Goal: Task Accomplishment & Management: Manage account settings

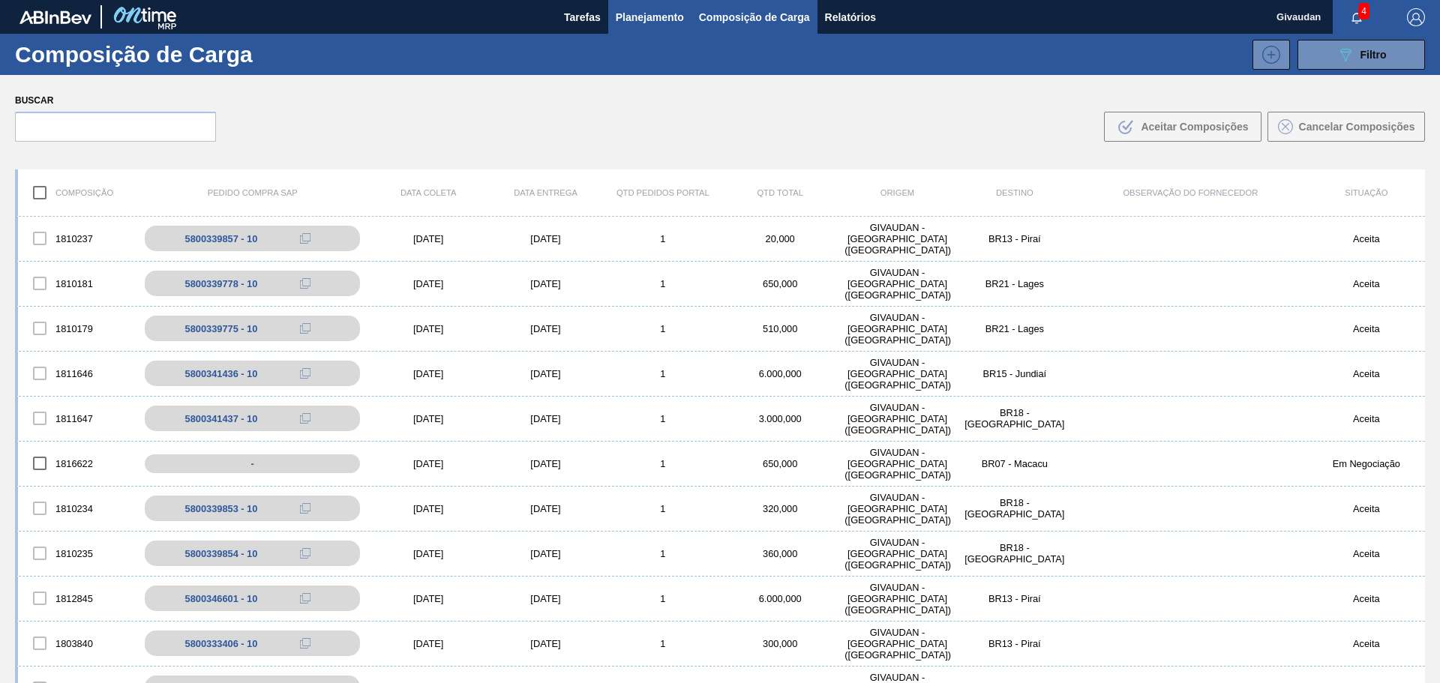
click at [655, 22] on span "Planejamento" at bounding box center [650, 17] width 68 height 18
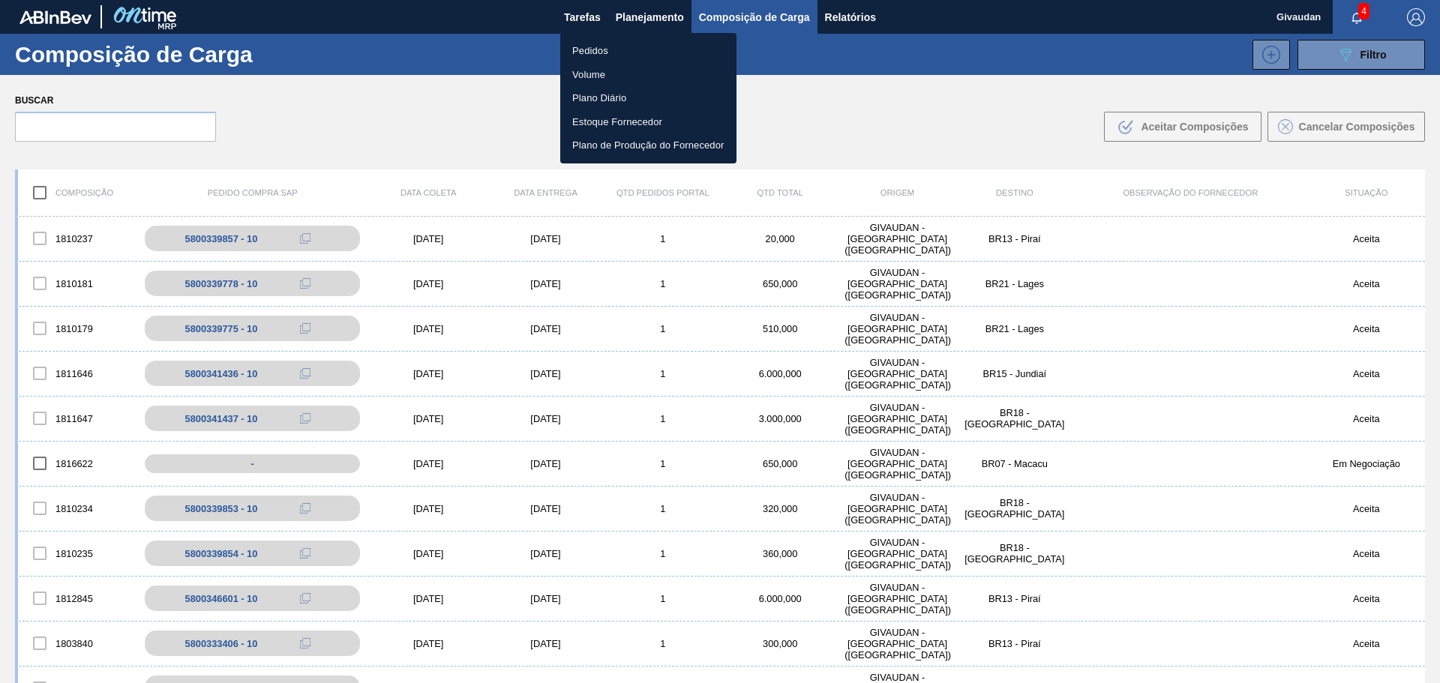
click at [613, 47] on li "Pedidos" at bounding box center [648, 51] width 176 height 24
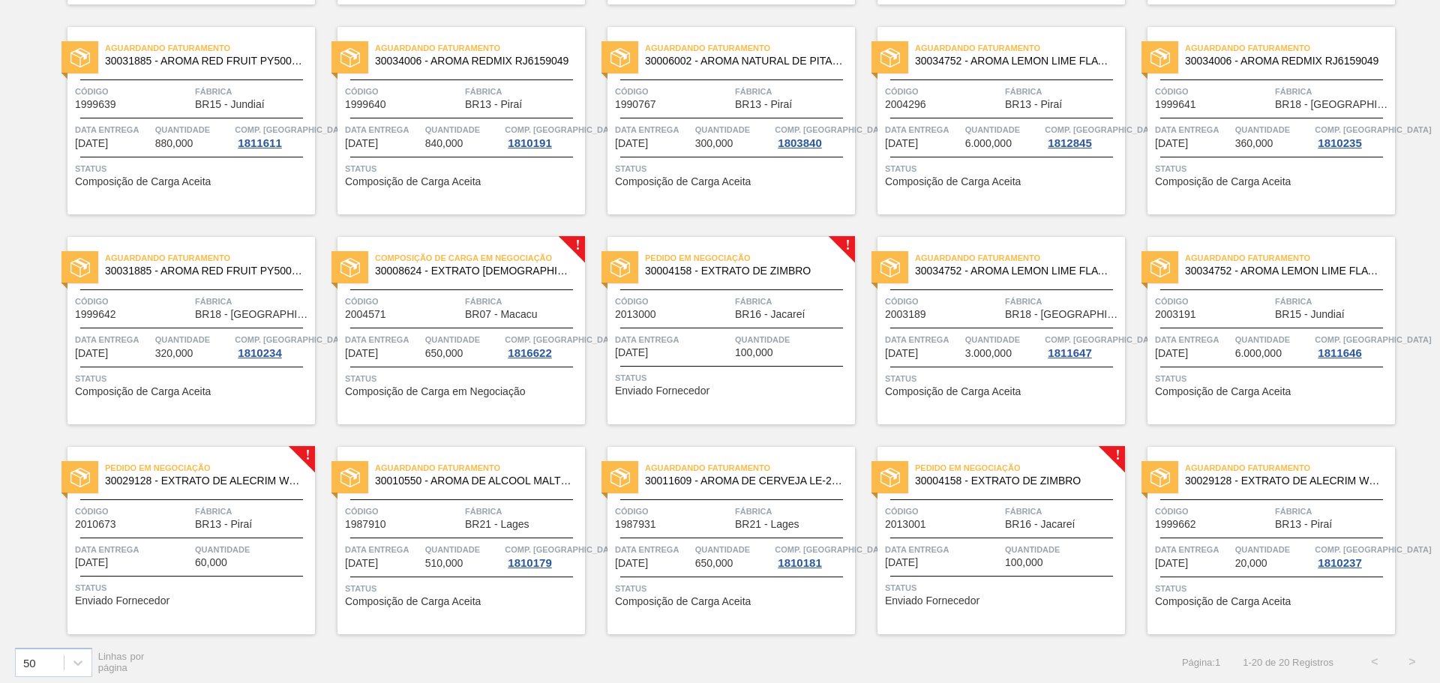
scroll to position [323, 0]
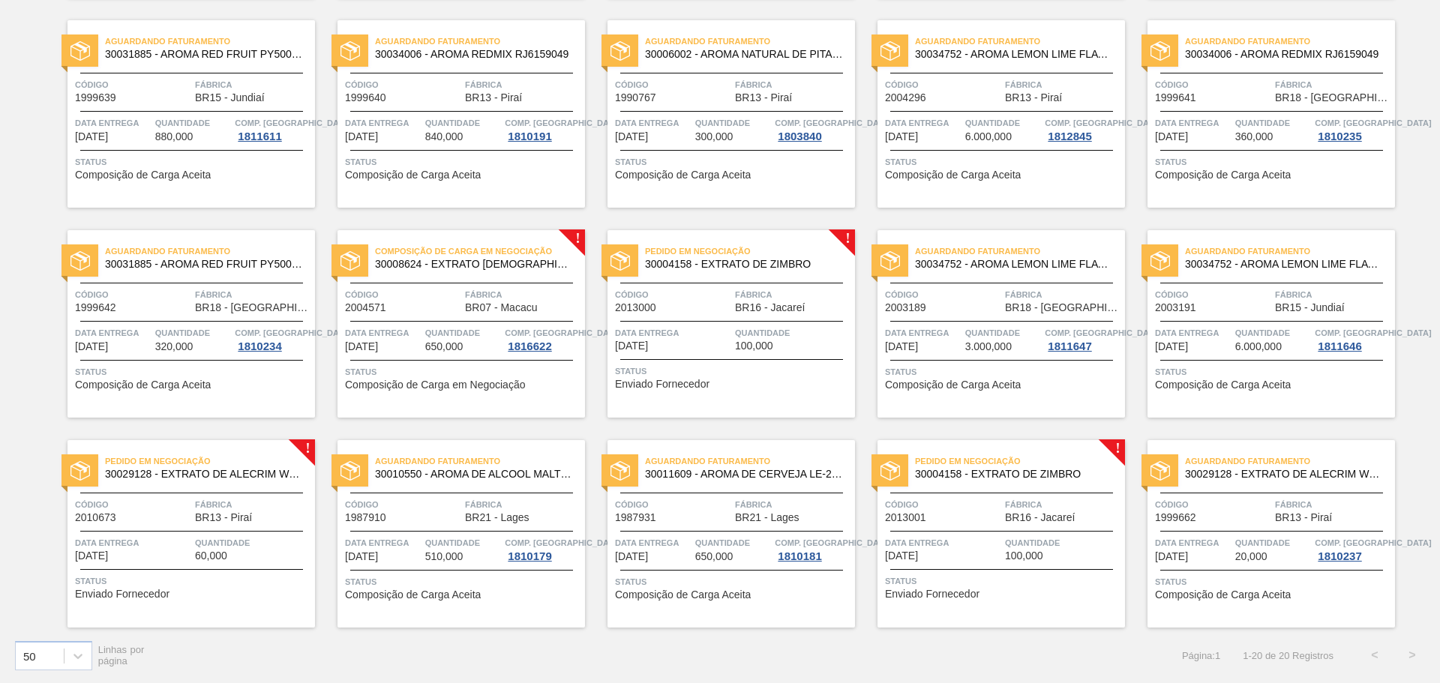
click at [699, 388] on span "Enviado Fornecedor" at bounding box center [662, 384] width 94 height 11
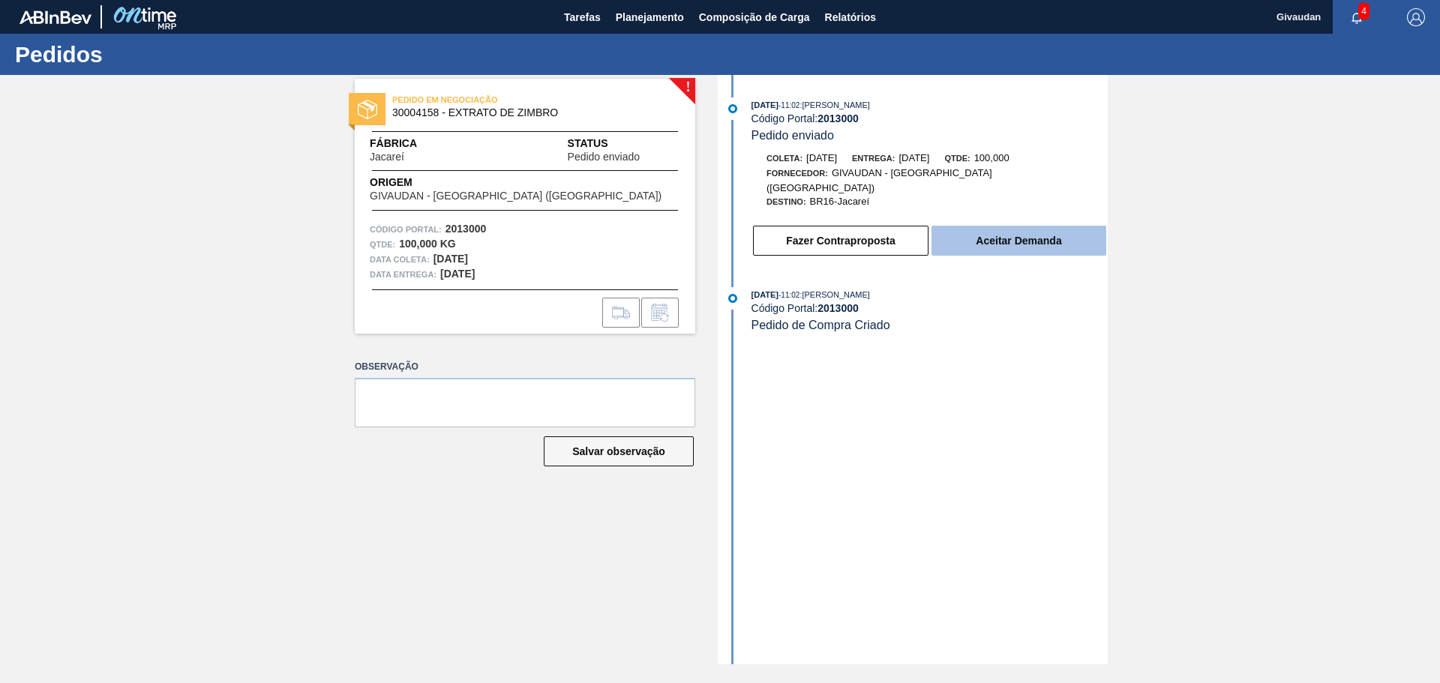
click at [988, 226] on button "Aceitar Demanda" at bounding box center [1018, 241] width 175 height 30
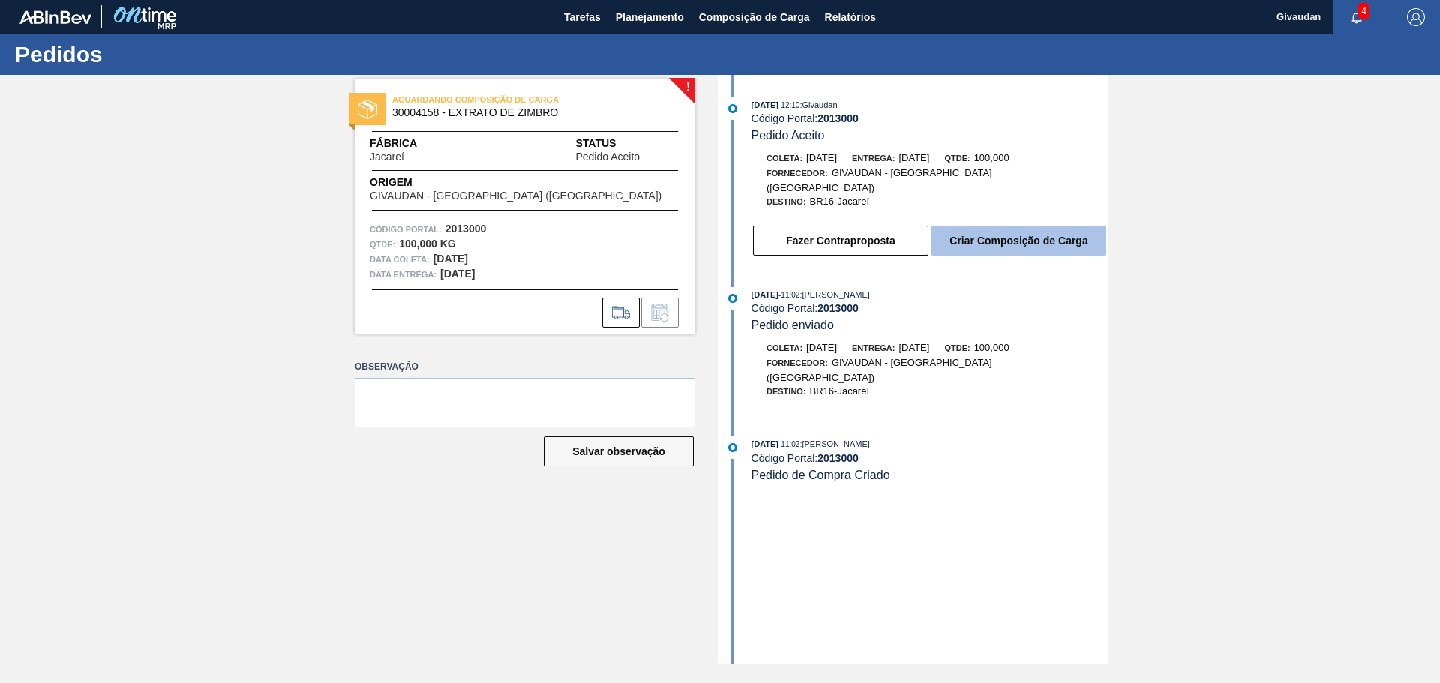
click at [1012, 231] on button "Criar Composição de Carga" at bounding box center [1018, 241] width 175 height 30
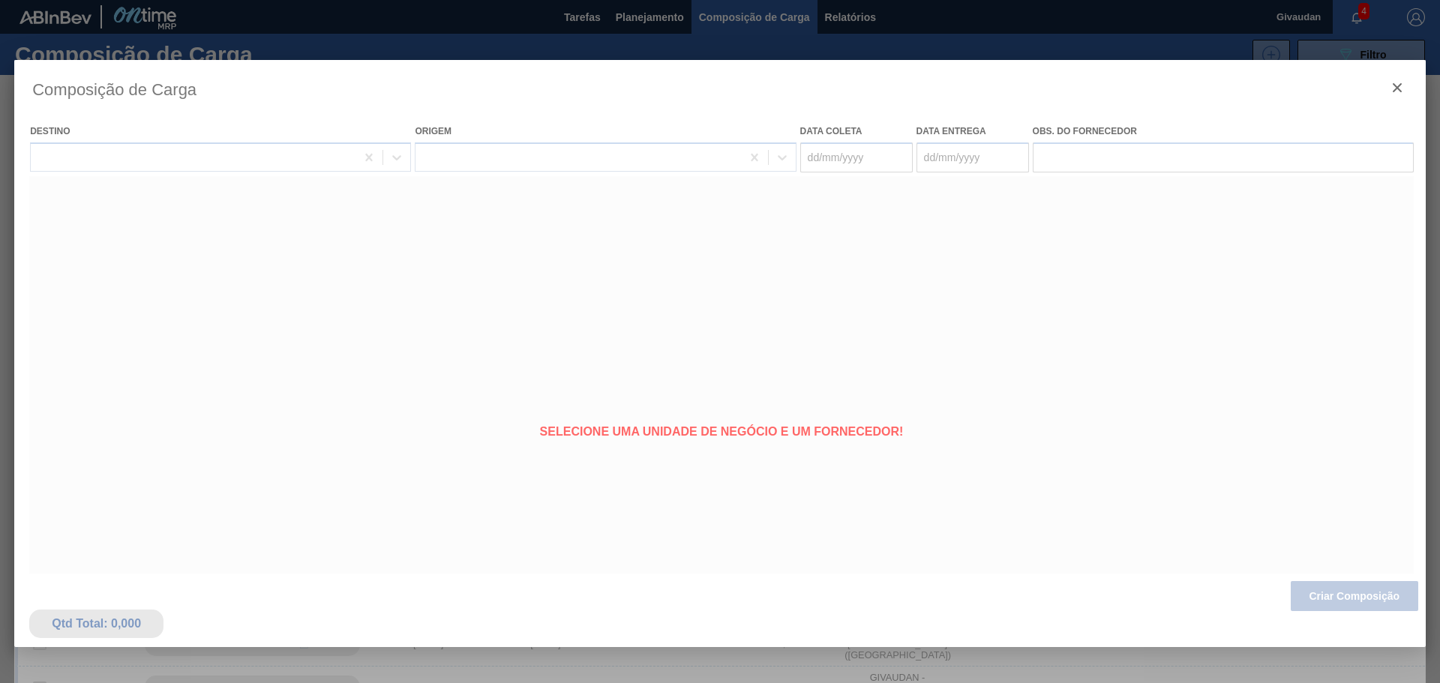
type coleta "[DATE]"
type entrega "[DATE]"
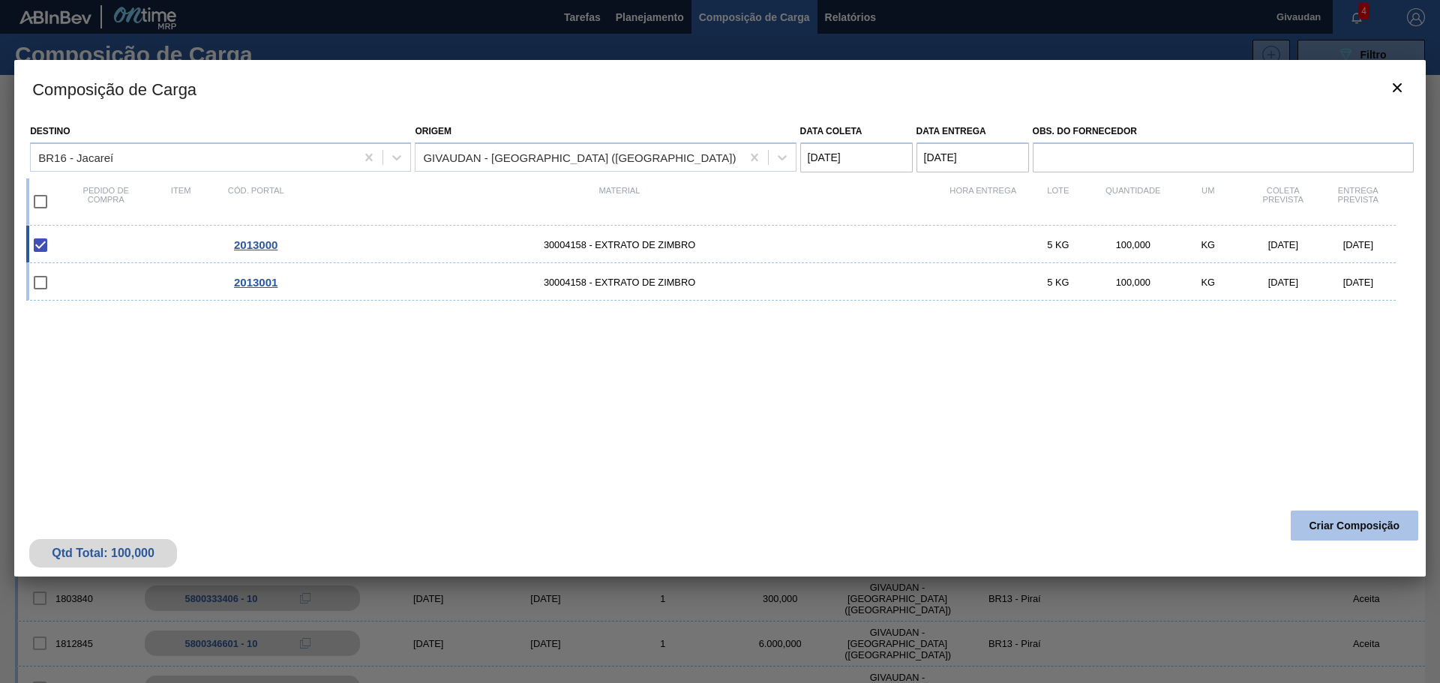
click at [1324, 522] on button "Criar Composição" at bounding box center [1354, 526] width 127 height 30
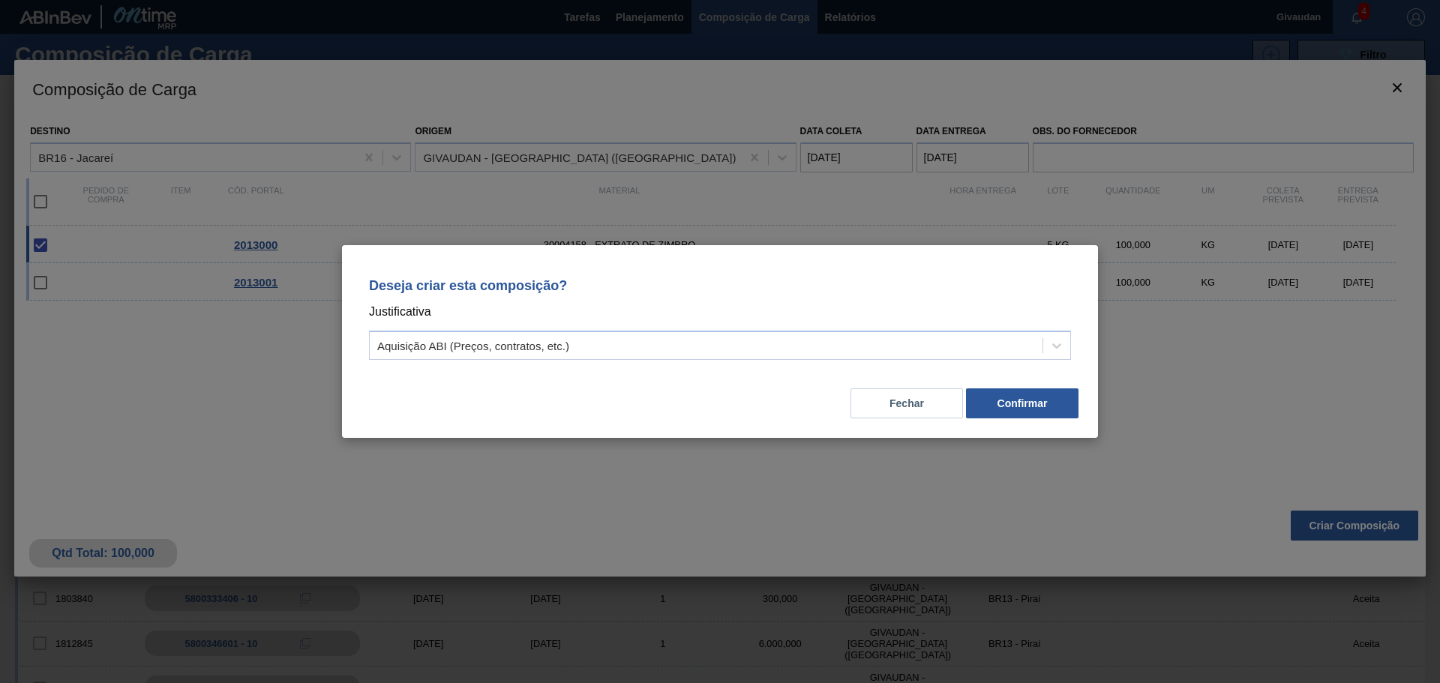
click at [1054, 291] on p "Deseja criar esta composição?" at bounding box center [720, 285] width 702 height 15
click at [994, 413] on button "Confirmar" at bounding box center [1022, 403] width 112 height 30
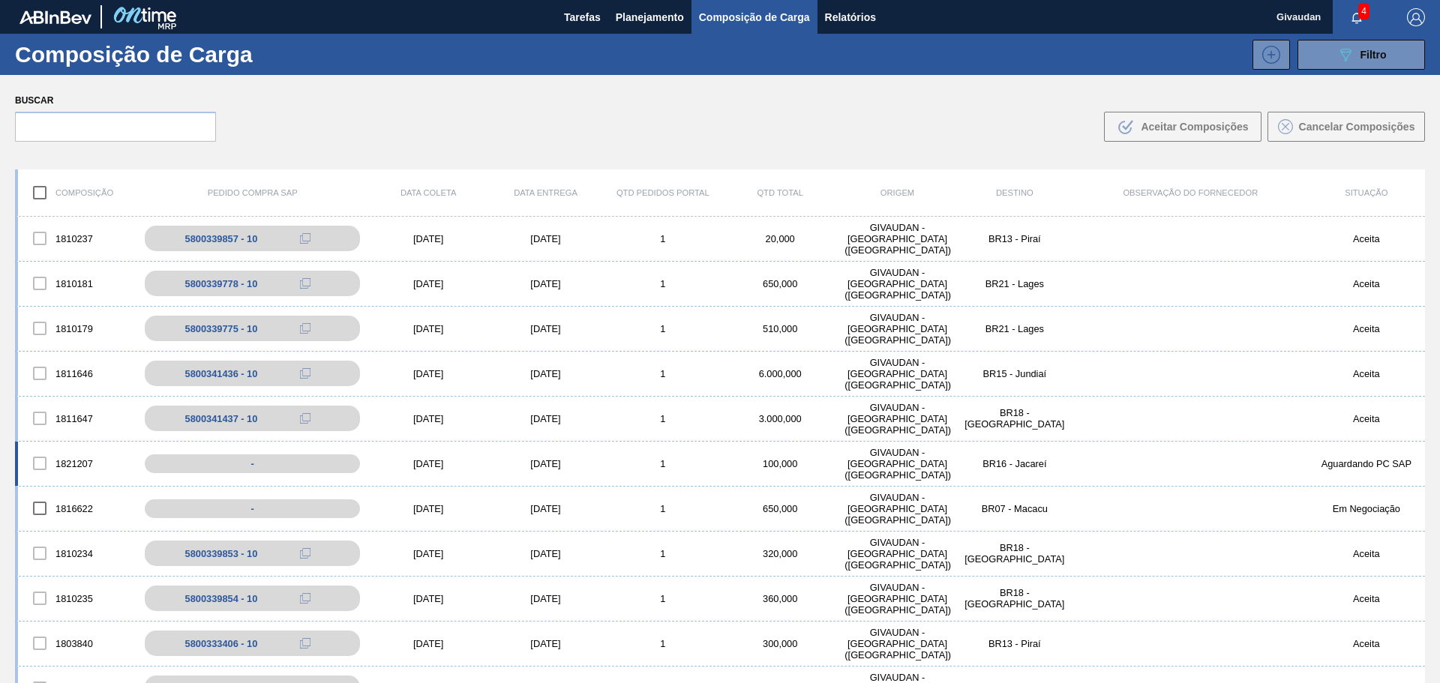
click at [438, 455] on div "1821207 - [DATE] [DATE] 1 100,000 GIVAUDAN - [GEOGRAPHIC_DATA] ([GEOGRAPHIC_DAT…" at bounding box center [720, 464] width 1410 height 45
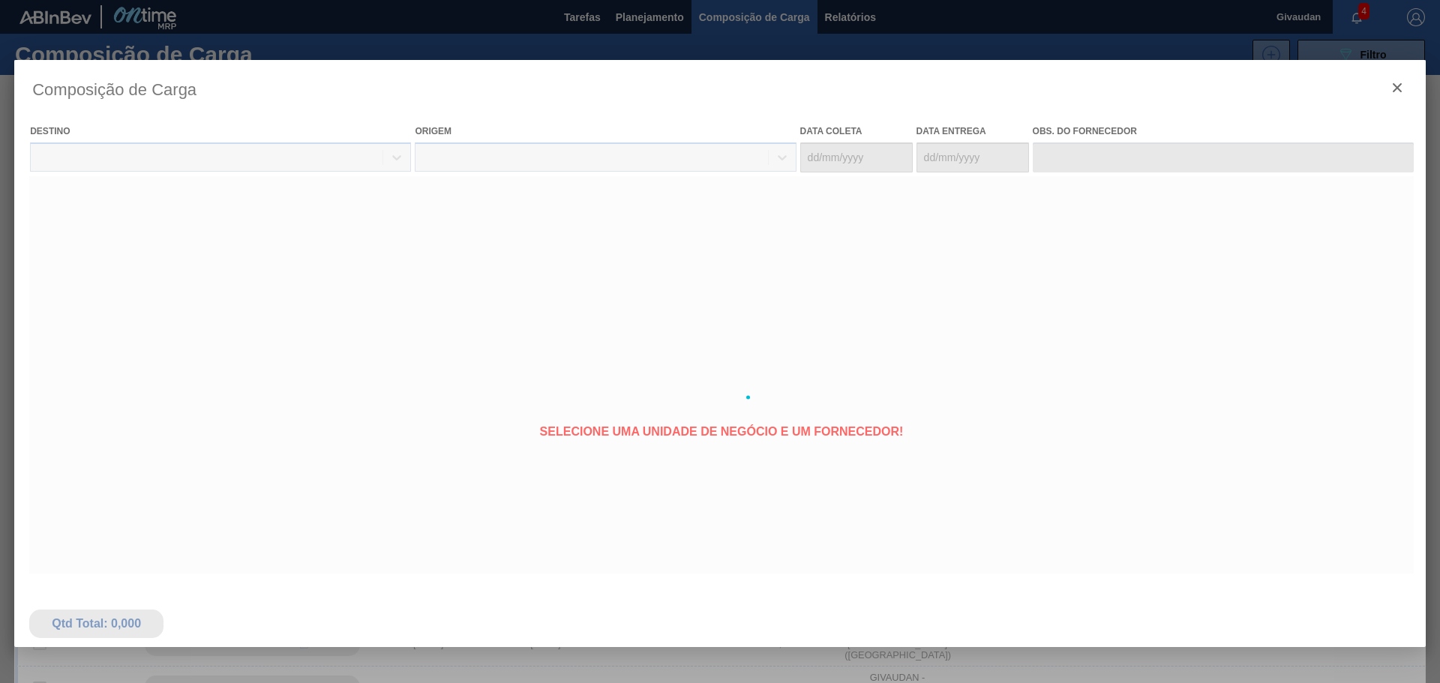
type coleta "[DATE]"
type entrega "[DATE]"
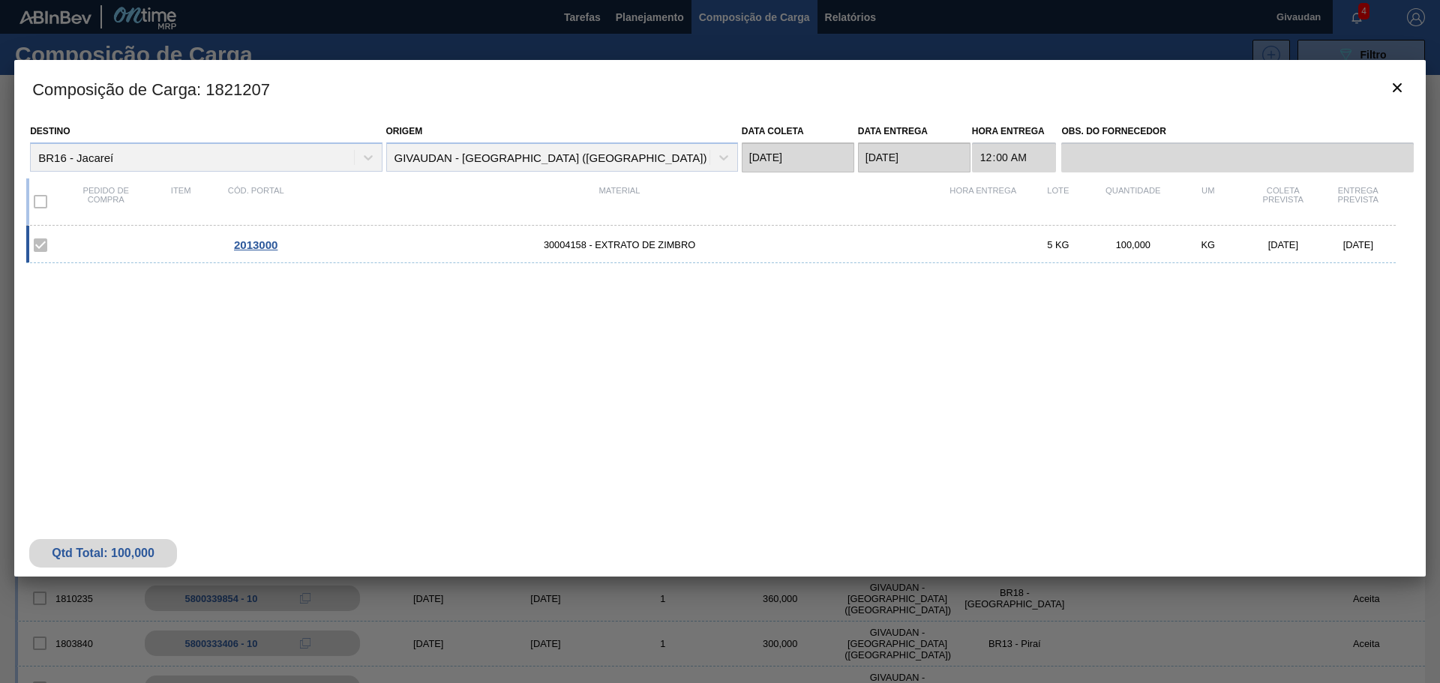
click at [259, 248] on span "2013000" at bounding box center [255, 244] width 43 height 13
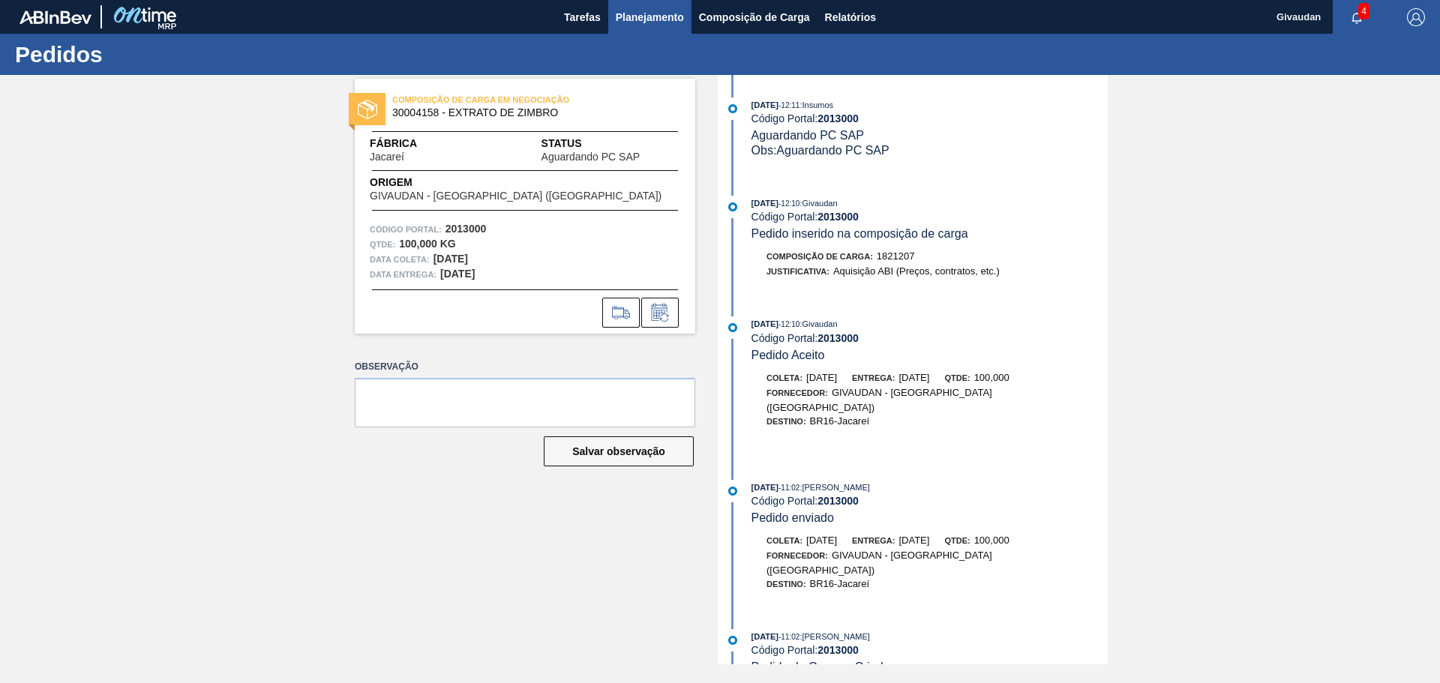
click at [612, 24] on button "Planejamento" at bounding box center [649, 17] width 83 height 34
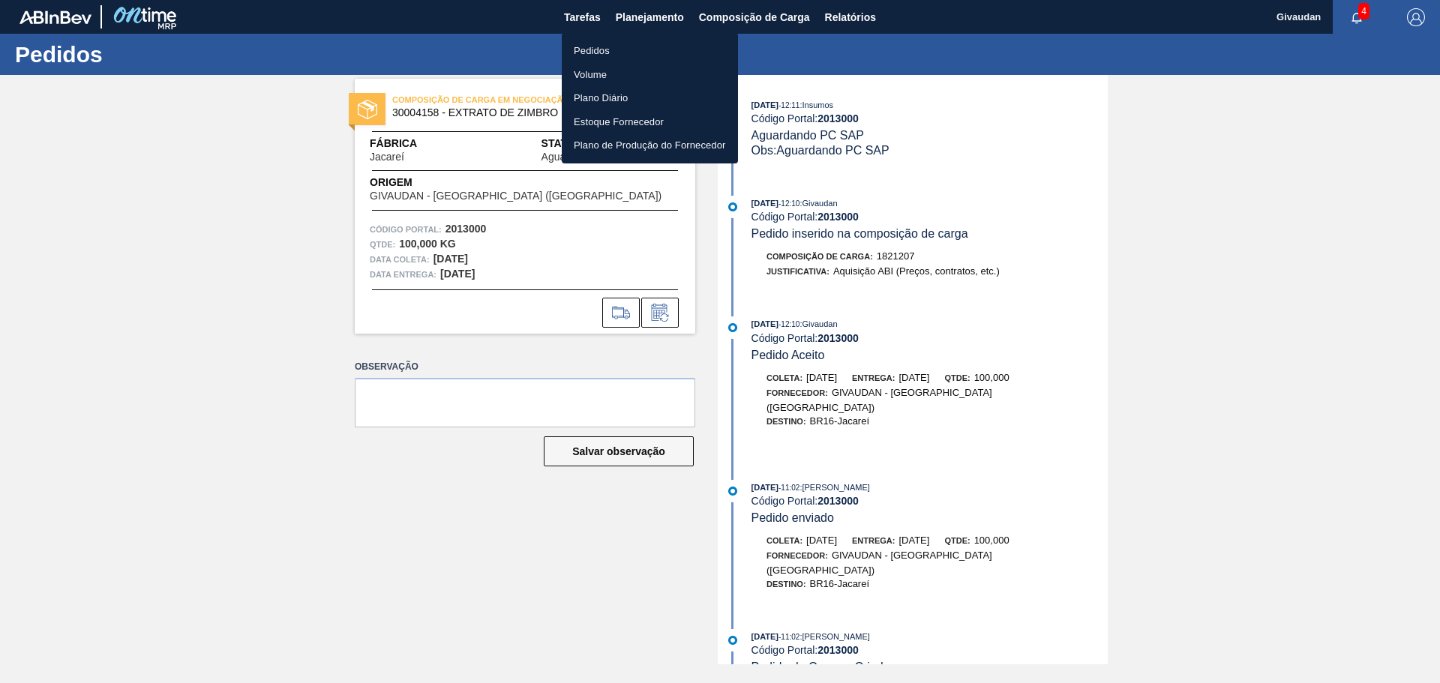
click at [607, 43] on li "Pedidos" at bounding box center [650, 51] width 176 height 24
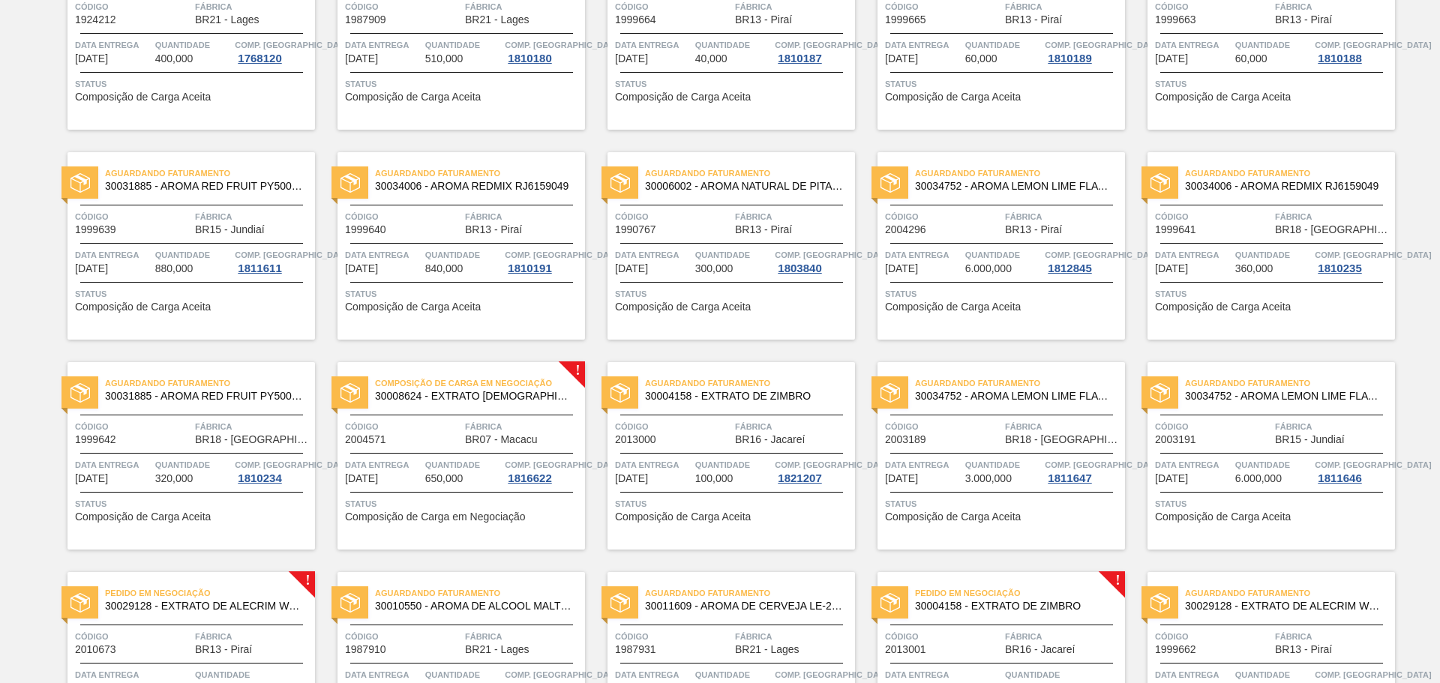
scroll to position [203, 0]
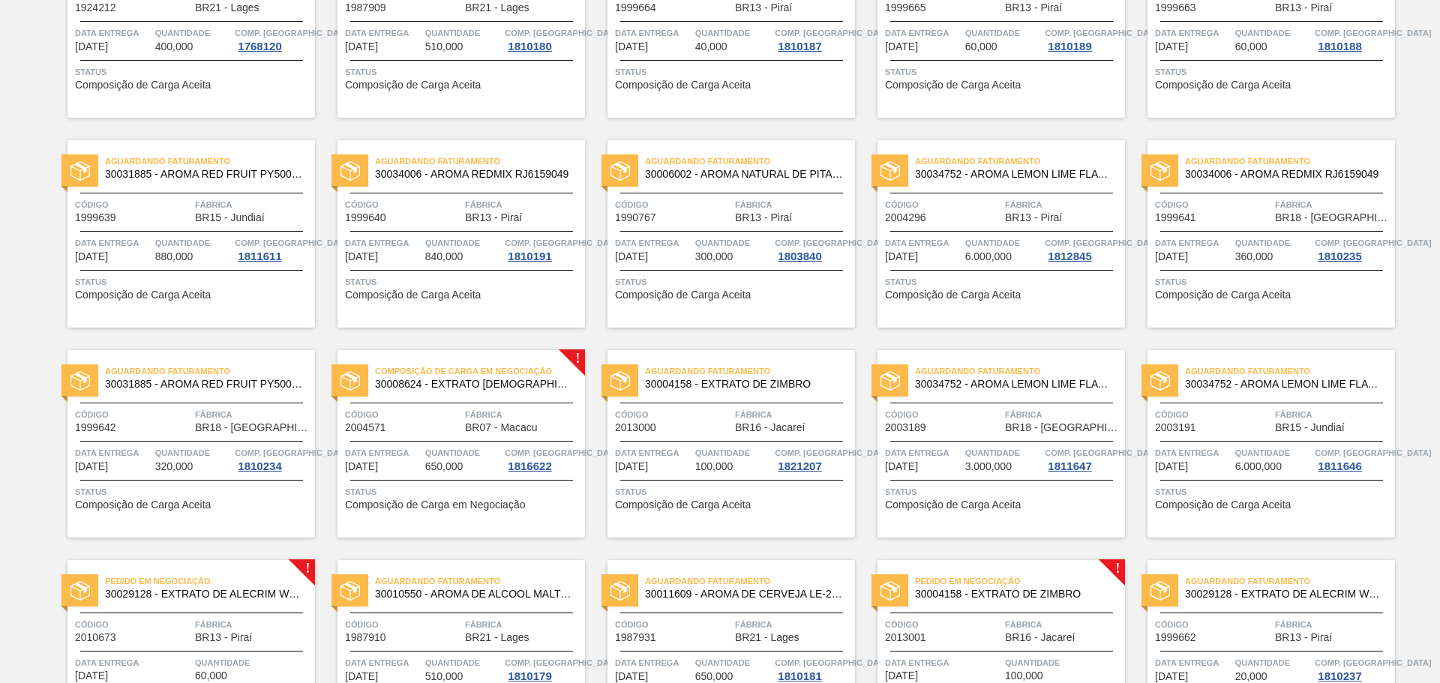
click at [707, 502] on span "Composição de Carga Aceita" at bounding box center [683, 504] width 136 height 11
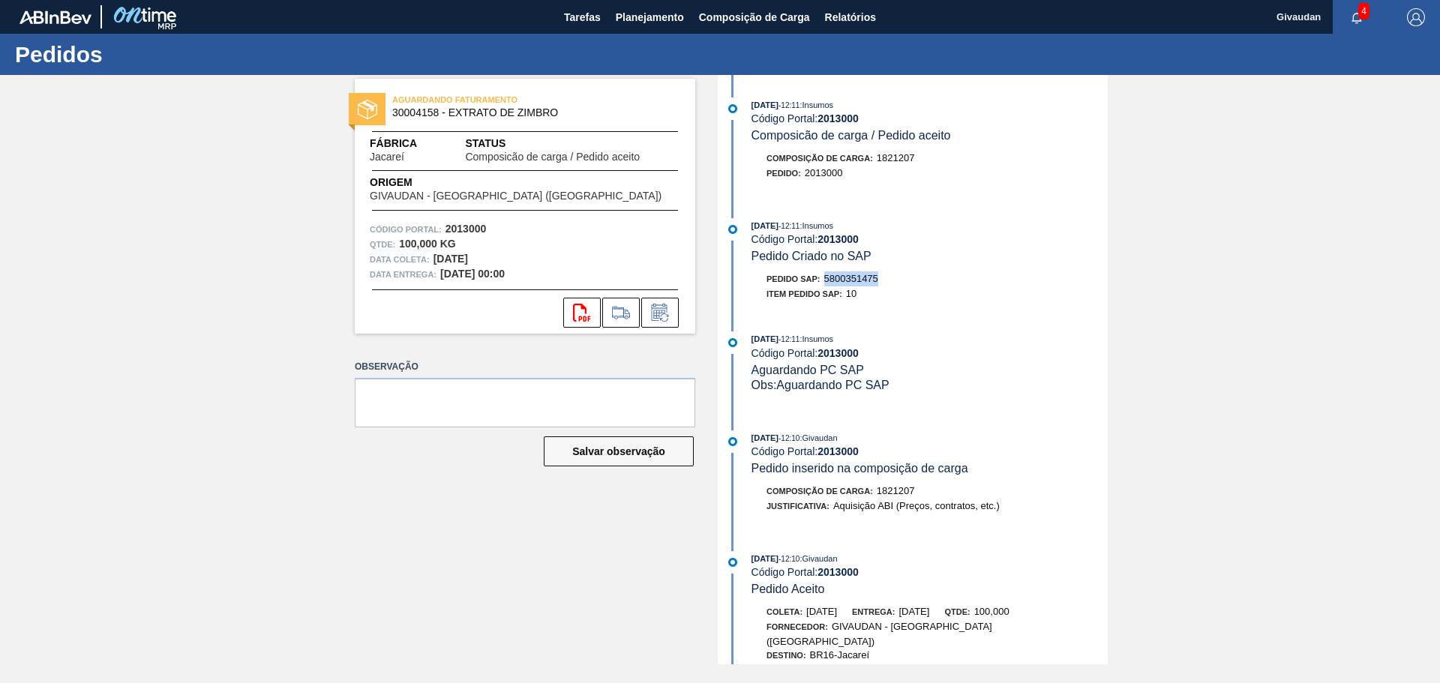
drag, startPoint x: 826, startPoint y: 276, endPoint x: 886, endPoint y: 275, distance: 60.7
click at [886, 275] on div "Pedido SAP: 5800351475" at bounding box center [929, 278] width 356 height 15
copy span "5800351475"
click at [658, 4] on button "Planejamento" at bounding box center [649, 17] width 83 height 34
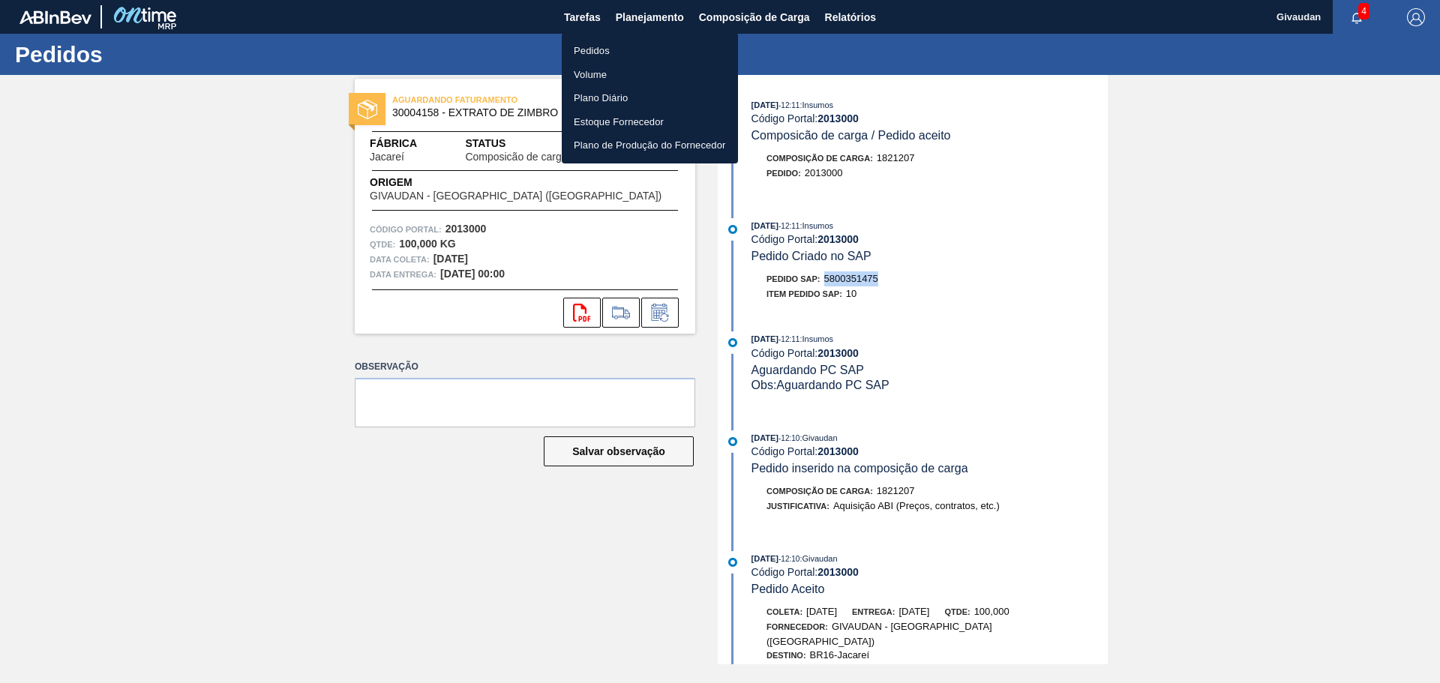
click at [594, 53] on li "Pedidos" at bounding box center [650, 51] width 176 height 24
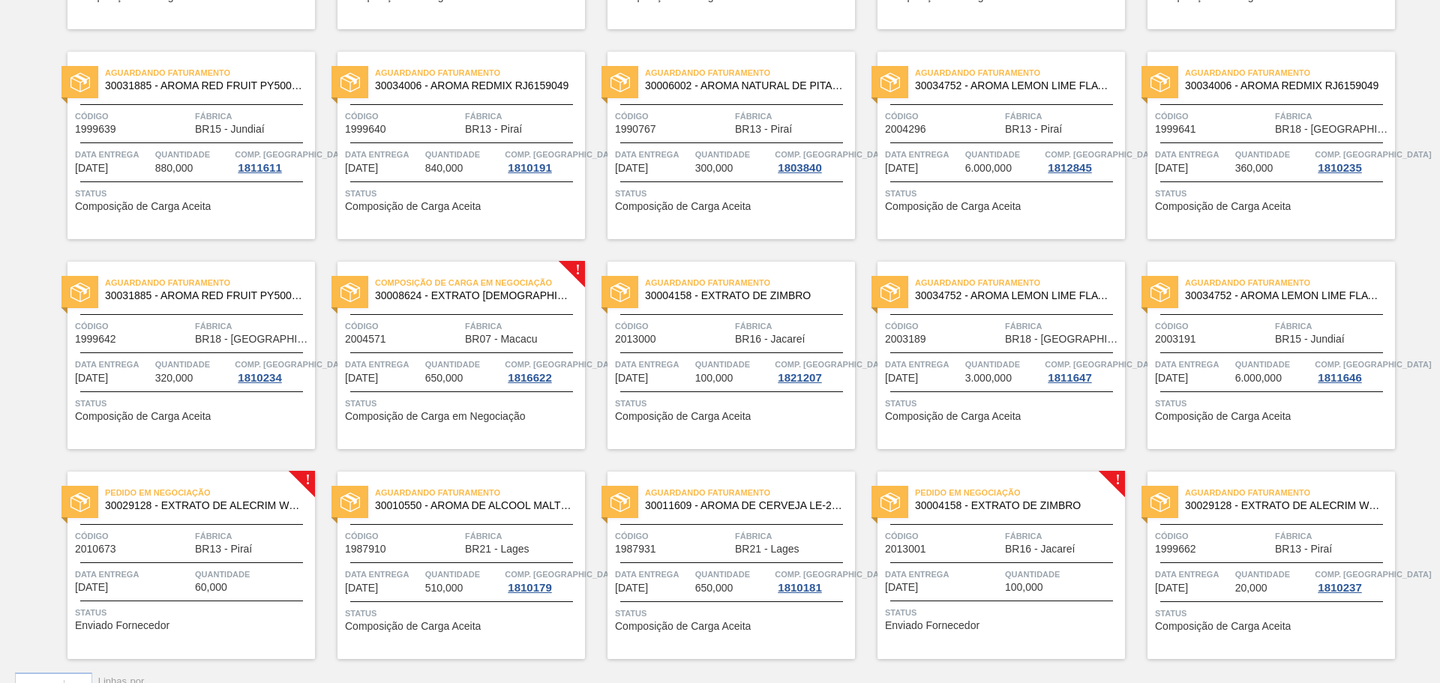
scroll to position [311, 0]
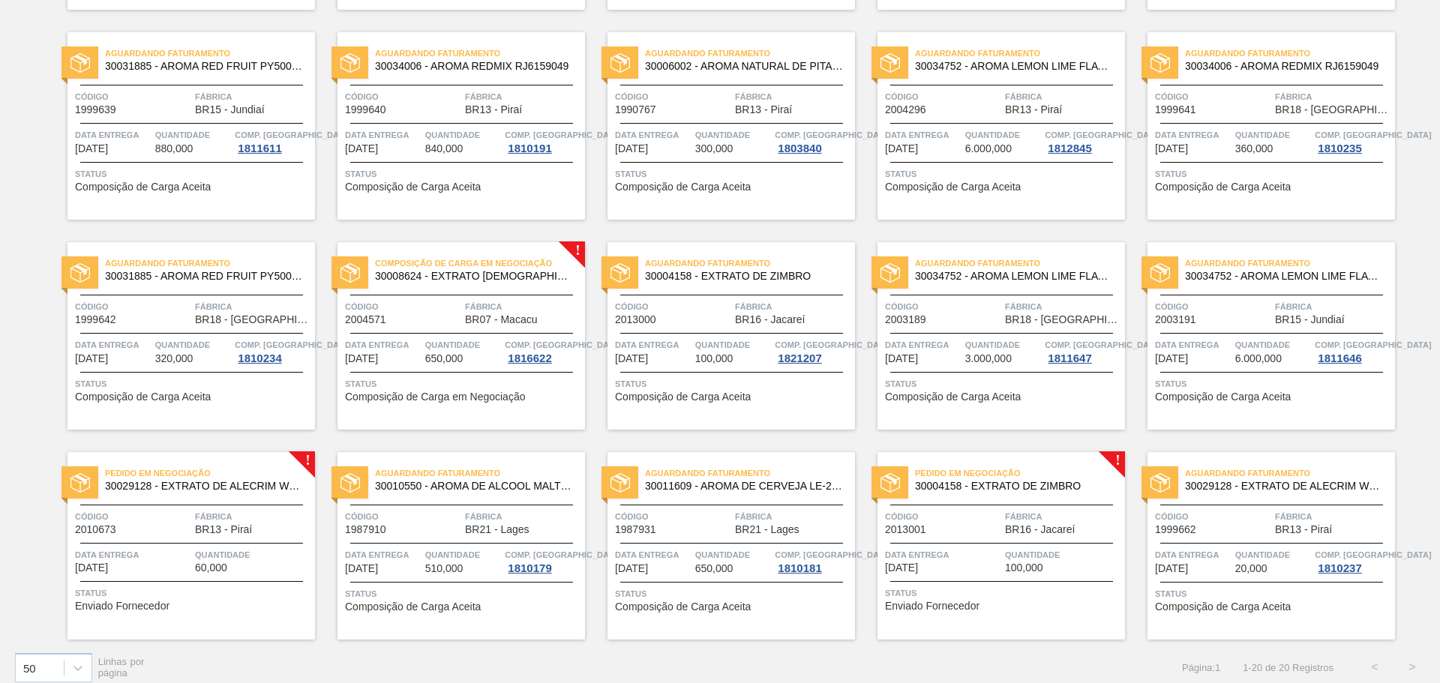
click at [934, 610] on span "Enviado Fornecedor" at bounding box center [932, 606] width 94 height 11
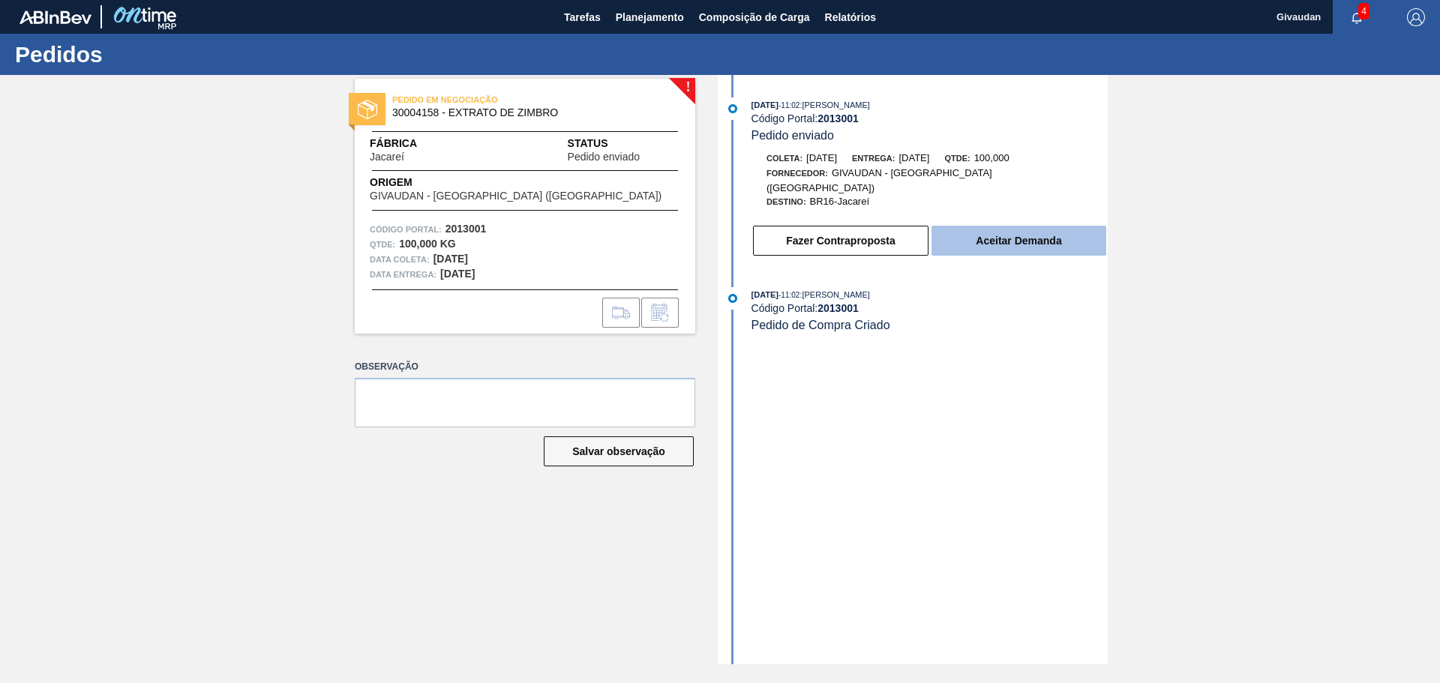
click at [991, 228] on button "Aceitar Demanda" at bounding box center [1018, 241] width 175 height 30
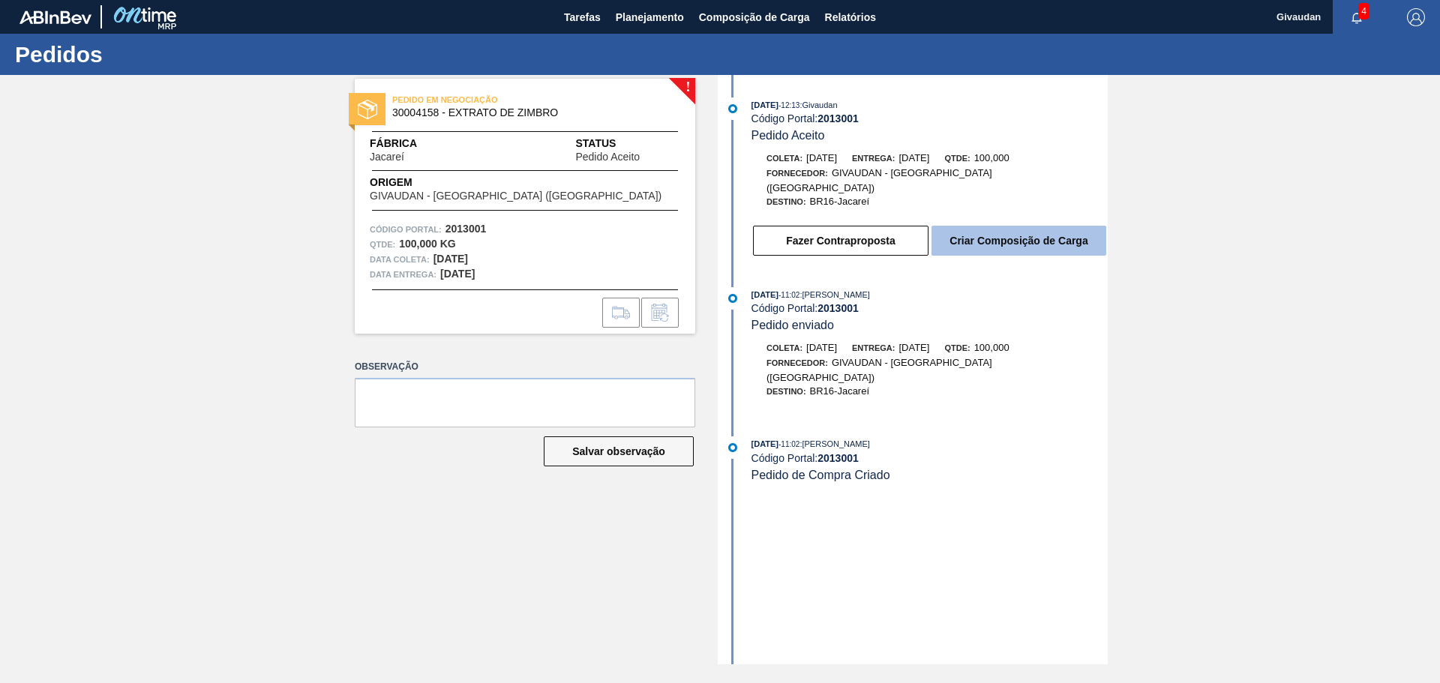
click at [967, 226] on button "Criar Composição de Carga" at bounding box center [1018, 241] width 175 height 30
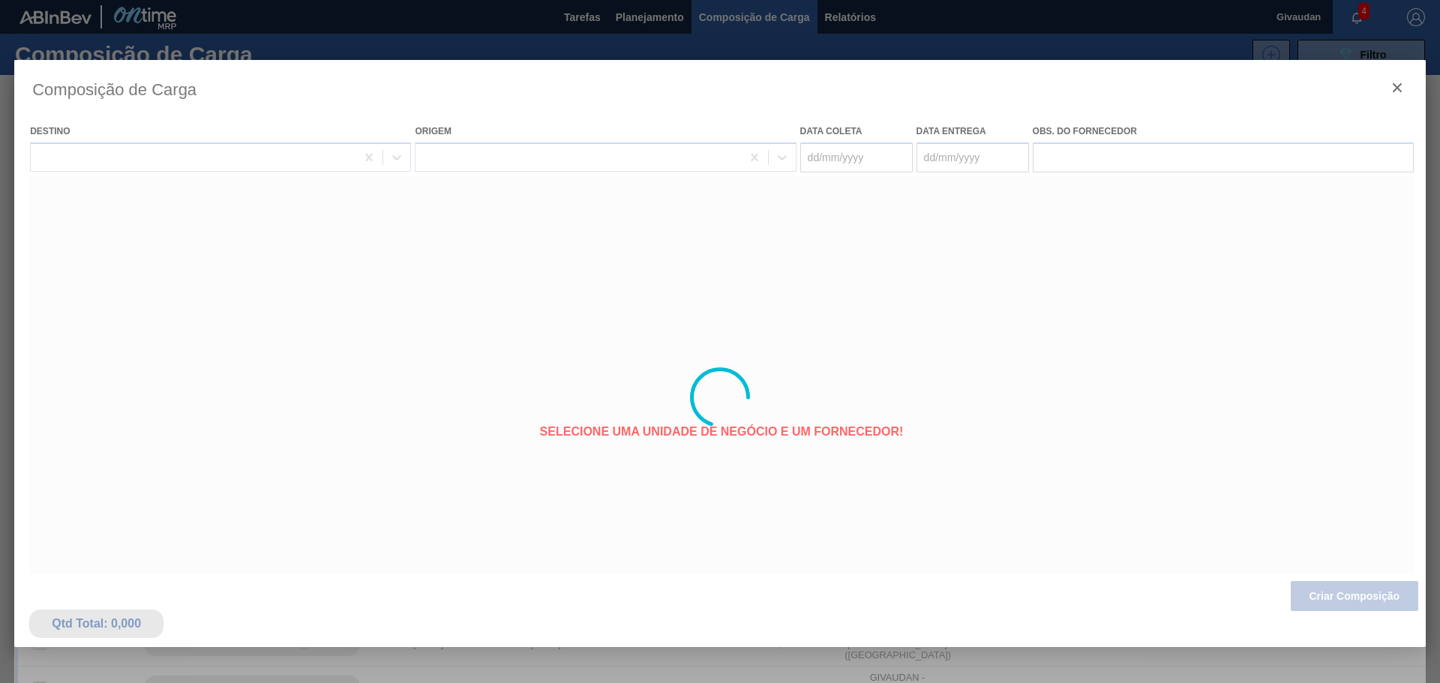
type coleta "[DATE]"
type entrega "[DATE]"
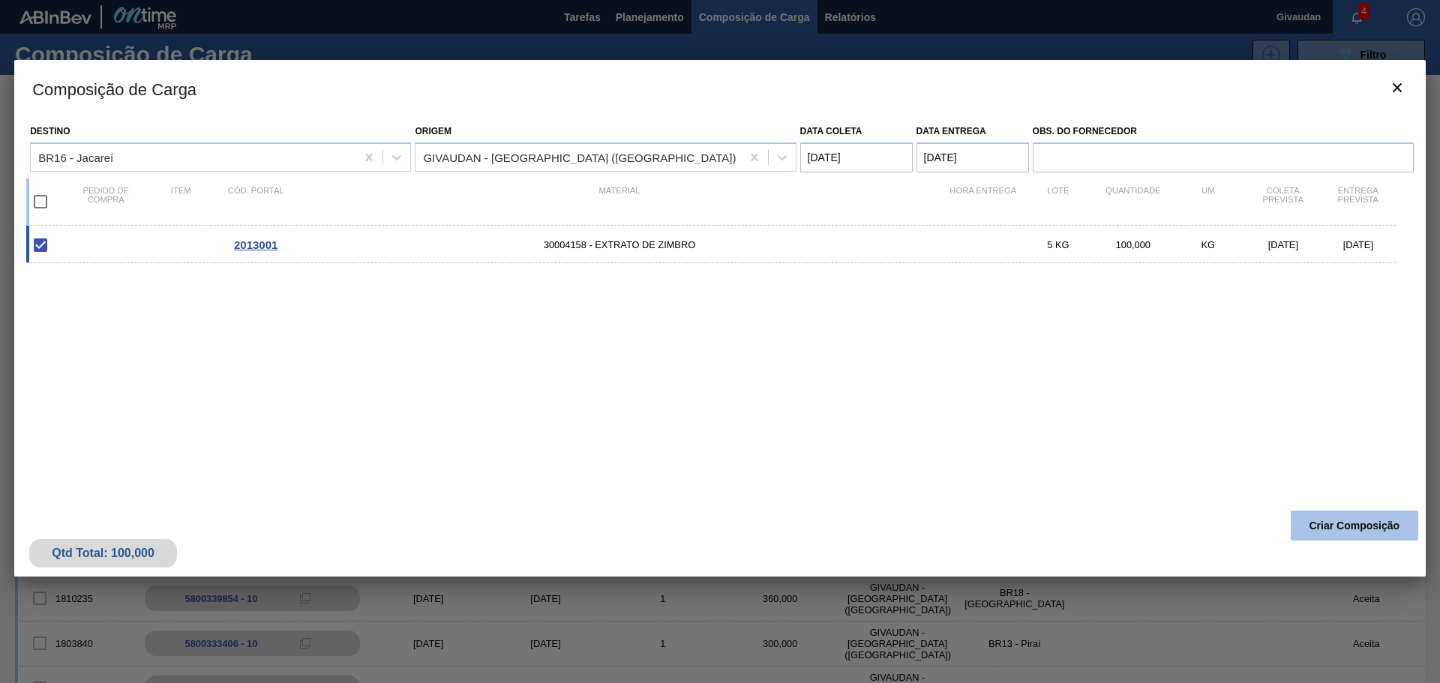
click at [1330, 535] on button "Criar Composição" at bounding box center [1354, 526] width 127 height 30
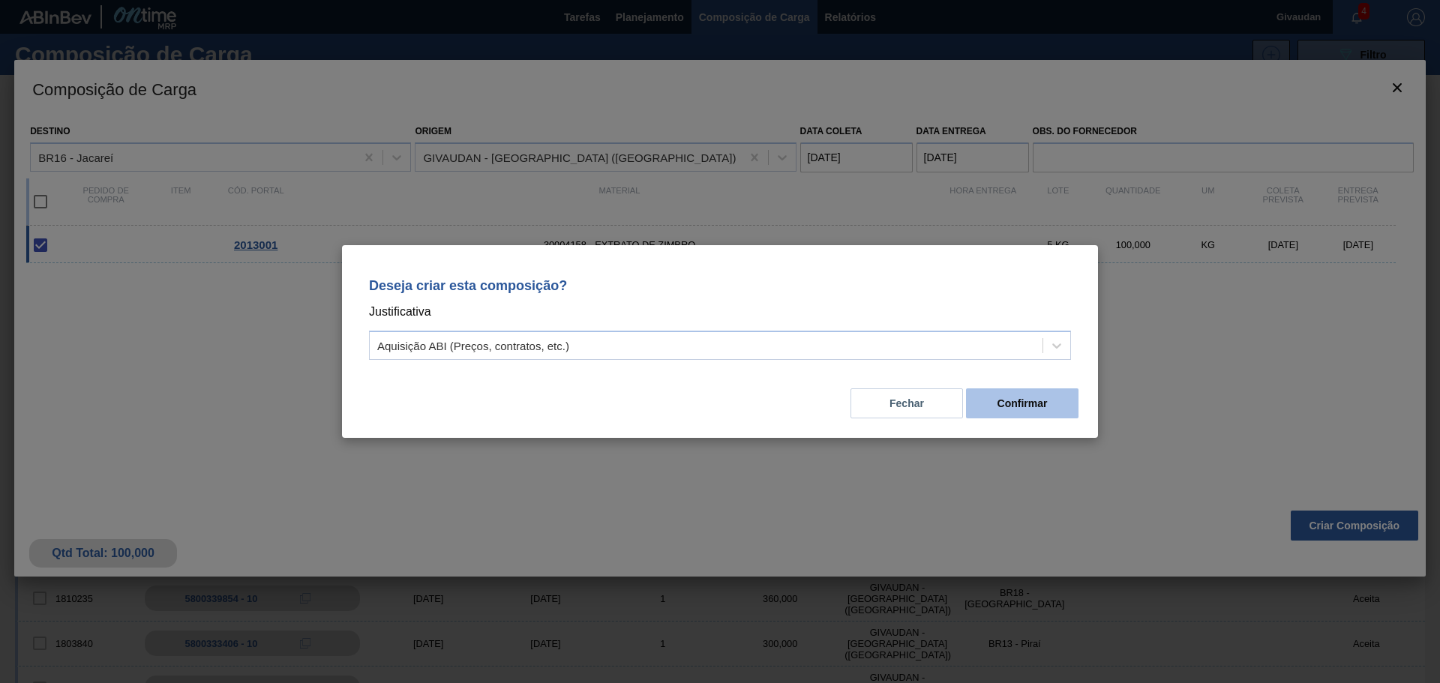
click at [1012, 411] on button "Confirmar" at bounding box center [1022, 403] width 112 height 30
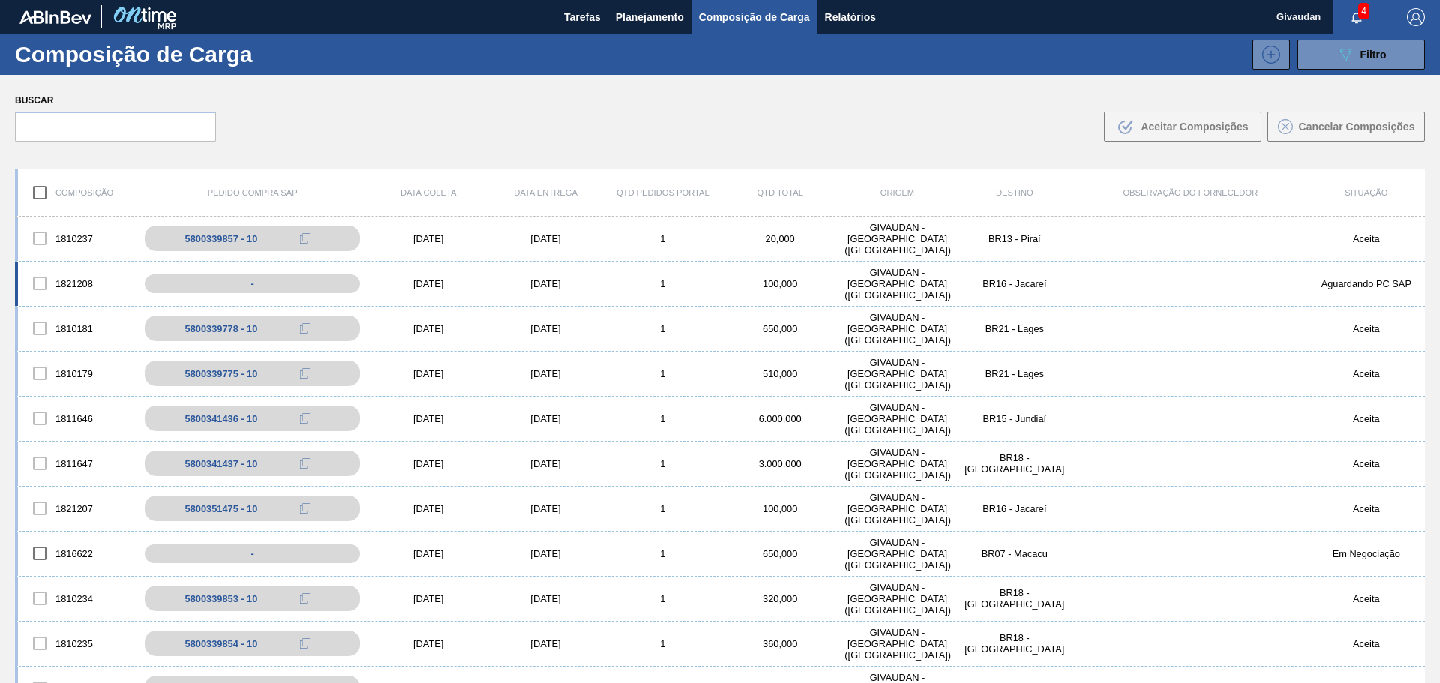
click at [445, 282] on div "[DATE]" at bounding box center [428, 283] width 117 height 11
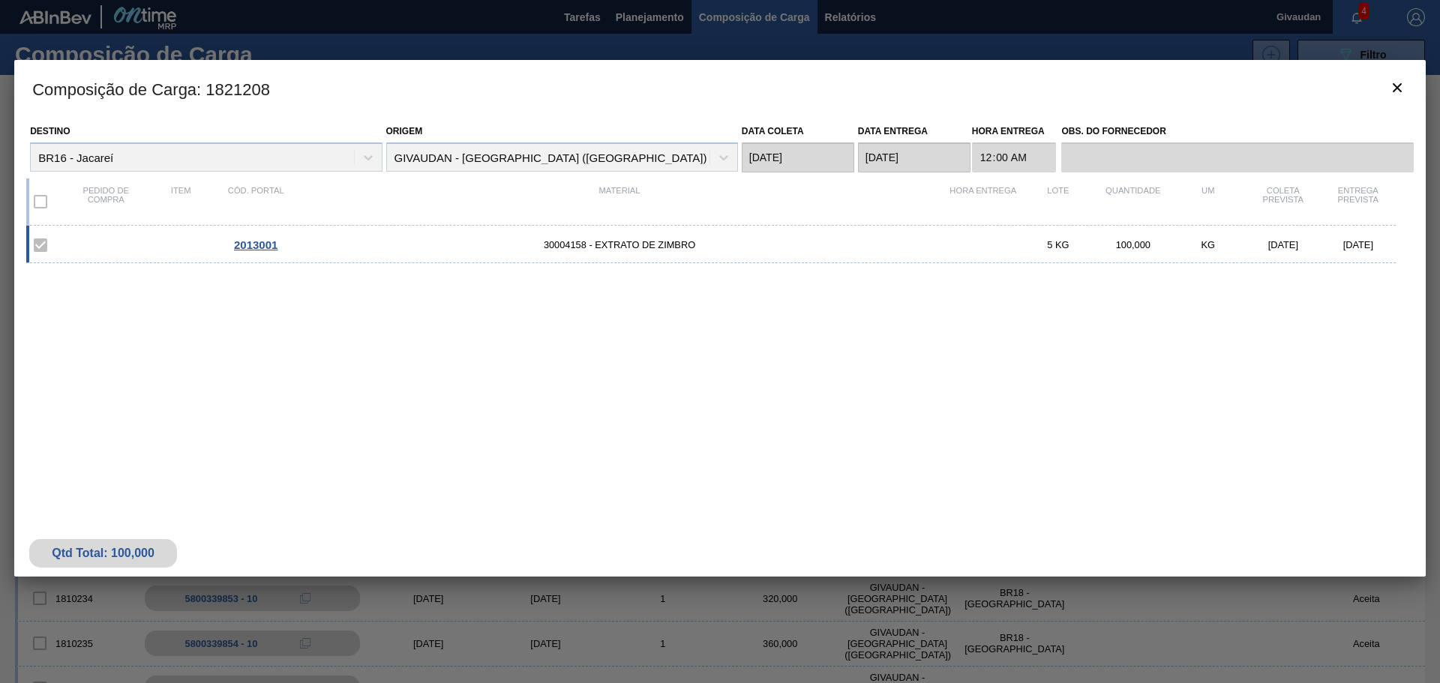
click at [236, 249] on span "2013001" at bounding box center [255, 244] width 43 height 13
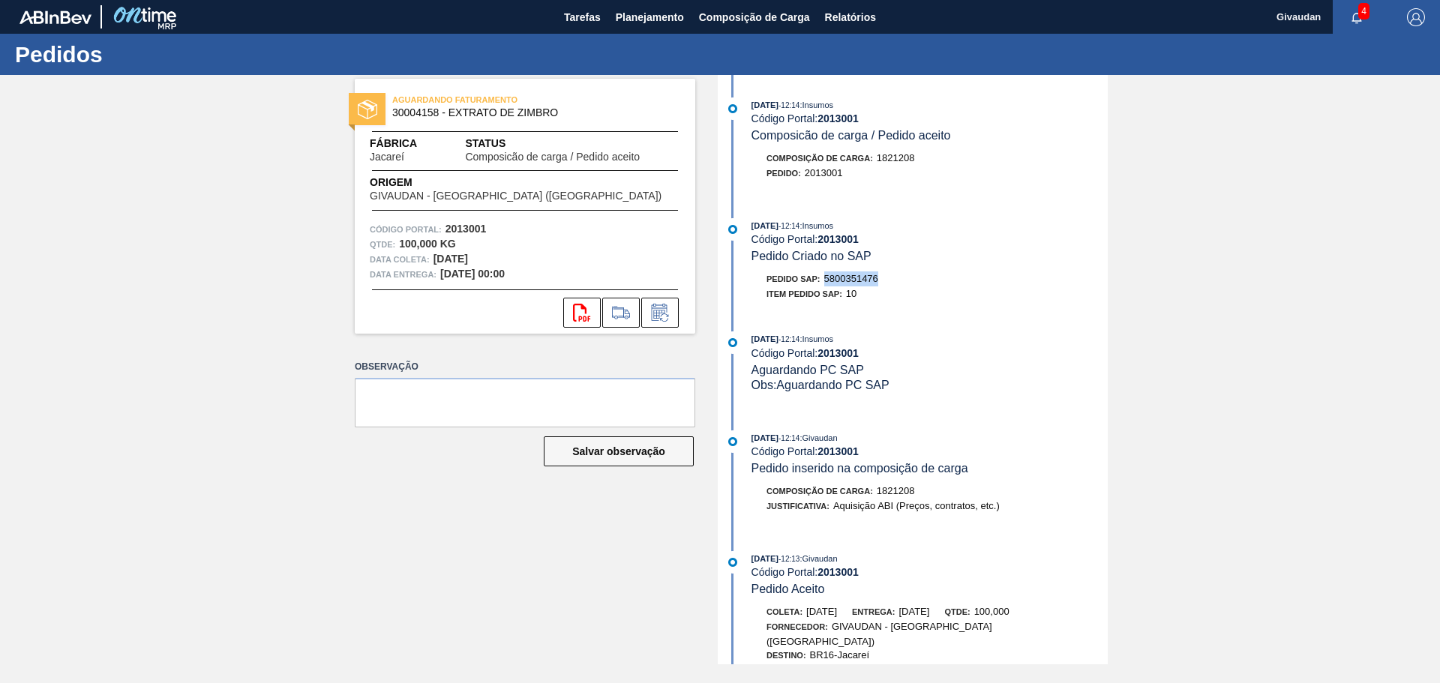
drag, startPoint x: 827, startPoint y: 280, endPoint x: 889, endPoint y: 280, distance: 62.2
click at [889, 280] on div "Pedido SAP: 5800351476" at bounding box center [929, 278] width 356 height 15
copy span "5800351476"
click at [667, 17] on span "Planejamento" at bounding box center [650, 17] width 68 height 18
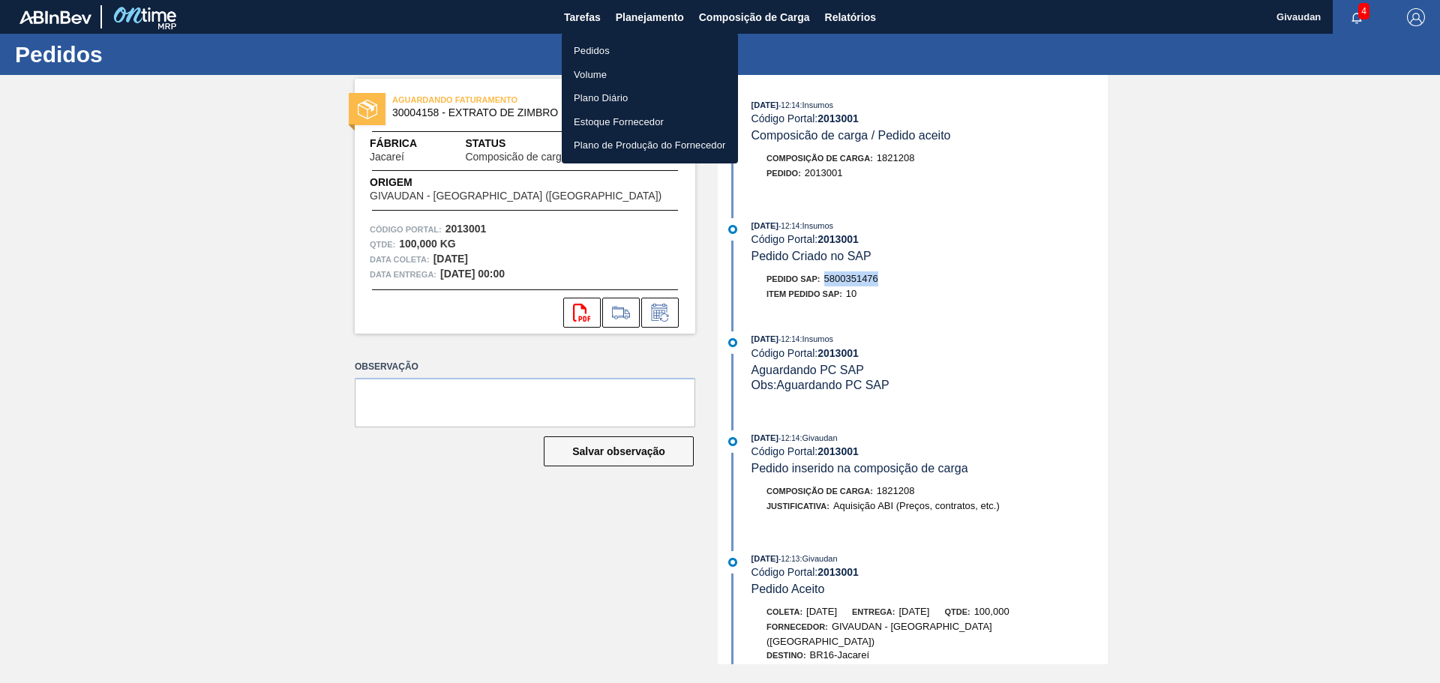
click at [598, 51] on li "Pedidos" at bounding box center [650, 51] width 176 height 24
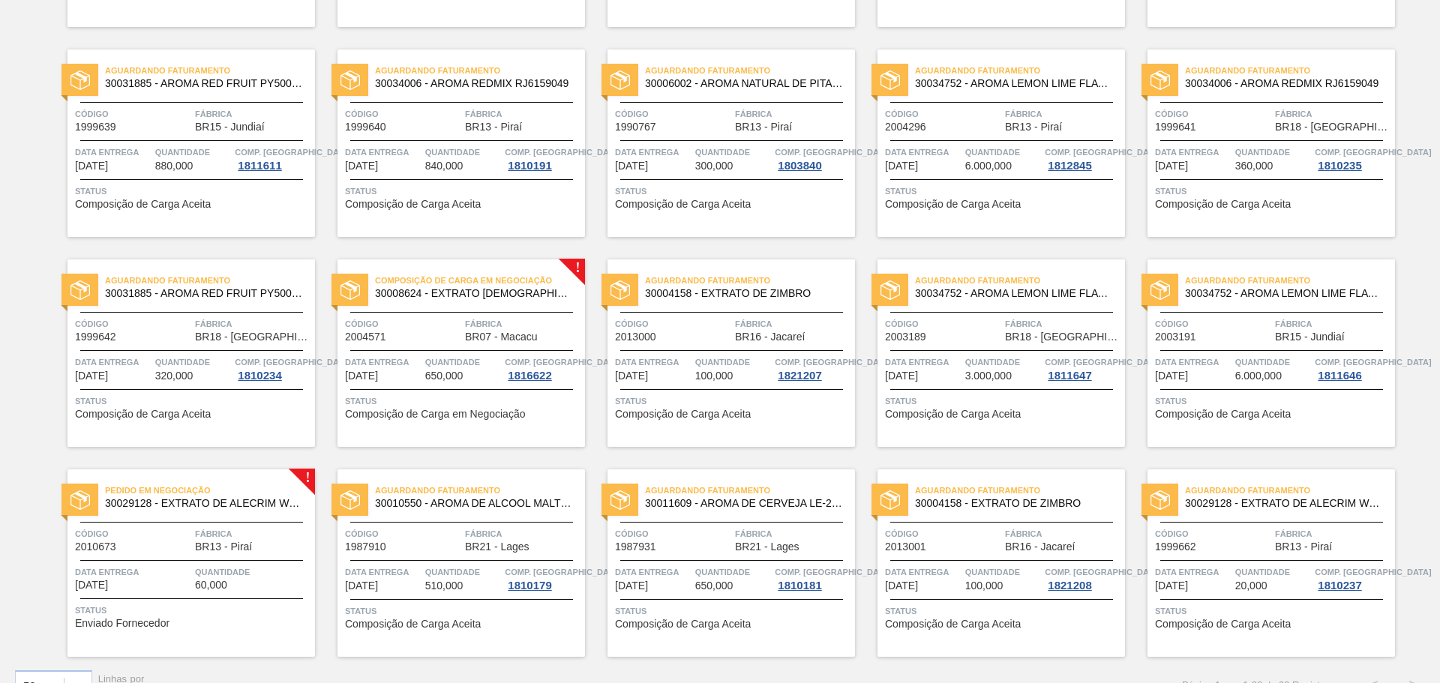
scroll to position [323, 0]
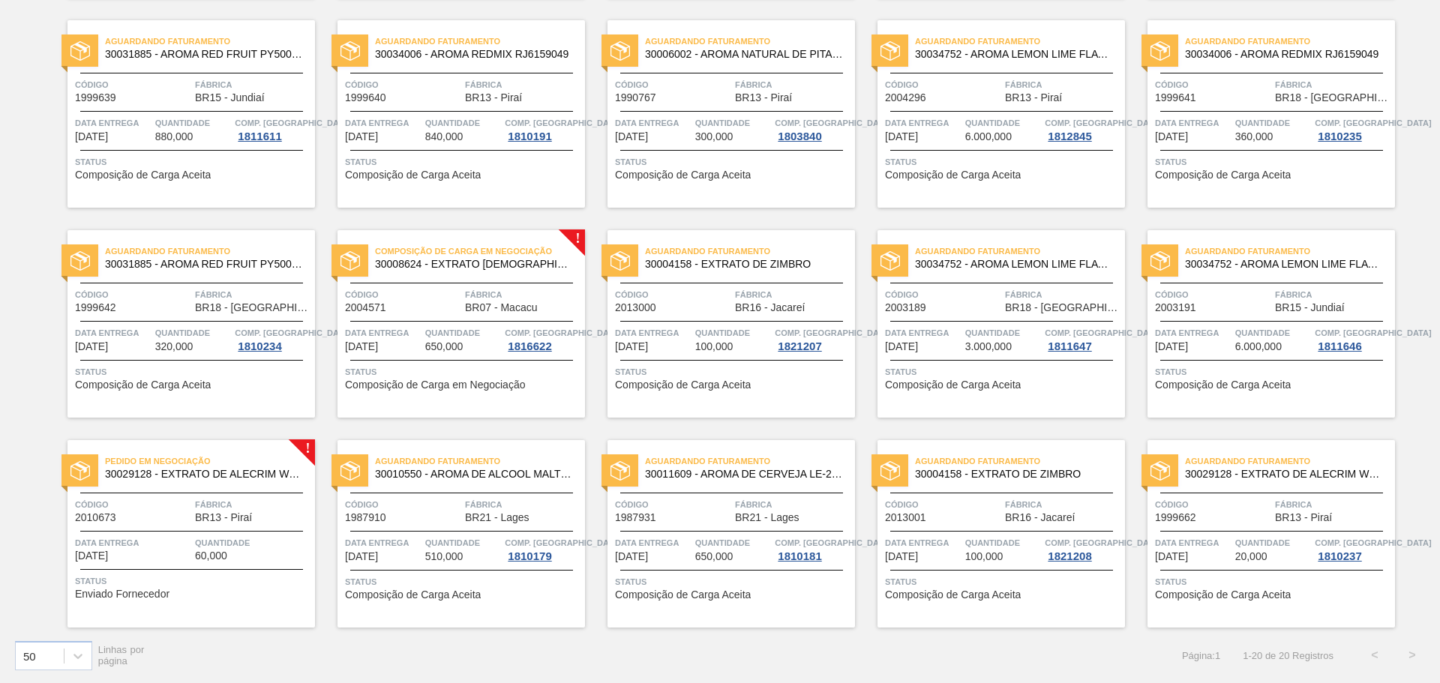
click at [145, 597] on span "Enviado Fornecedor" at bounding box center [122, 594] width 94 height 11
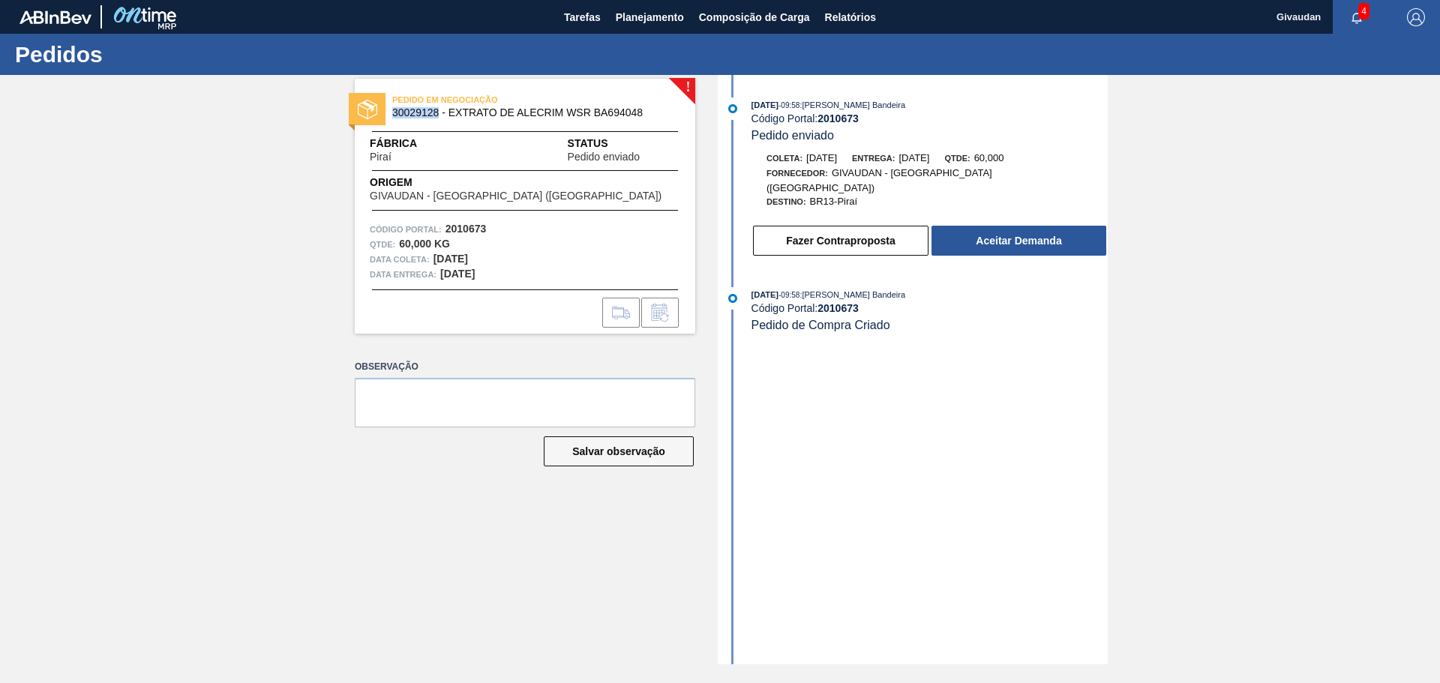
drag, startPoint x: 391, startPoint y: 108, endPoint x: 436, endPoint y: 110, distance: 45.8
click at [436, 110] on div "PEDIDO EM NEGOCIAÇÃO 30029128 - EXTRATO DE ALECRIM WSR BA694048" at bounding box center [525, 107] width 340 height 34
click at [418, 121] on div "PEDIDO EM NEGOCIAÇÃO 30029128 - EXTRATO DE ALECRIM WSR BA694048" at bounding box center [525, 107] width 340 height 34
drag, startPoint x: 392, startPoint y: 114, endPoint x: 437, endPoint y: 116, distance: 45.0
click at [437, 116] on span "30029128 - EXTRATO DE ALECRIM WSR BA694048" at bounding box center [528, 112] width 272 height 11
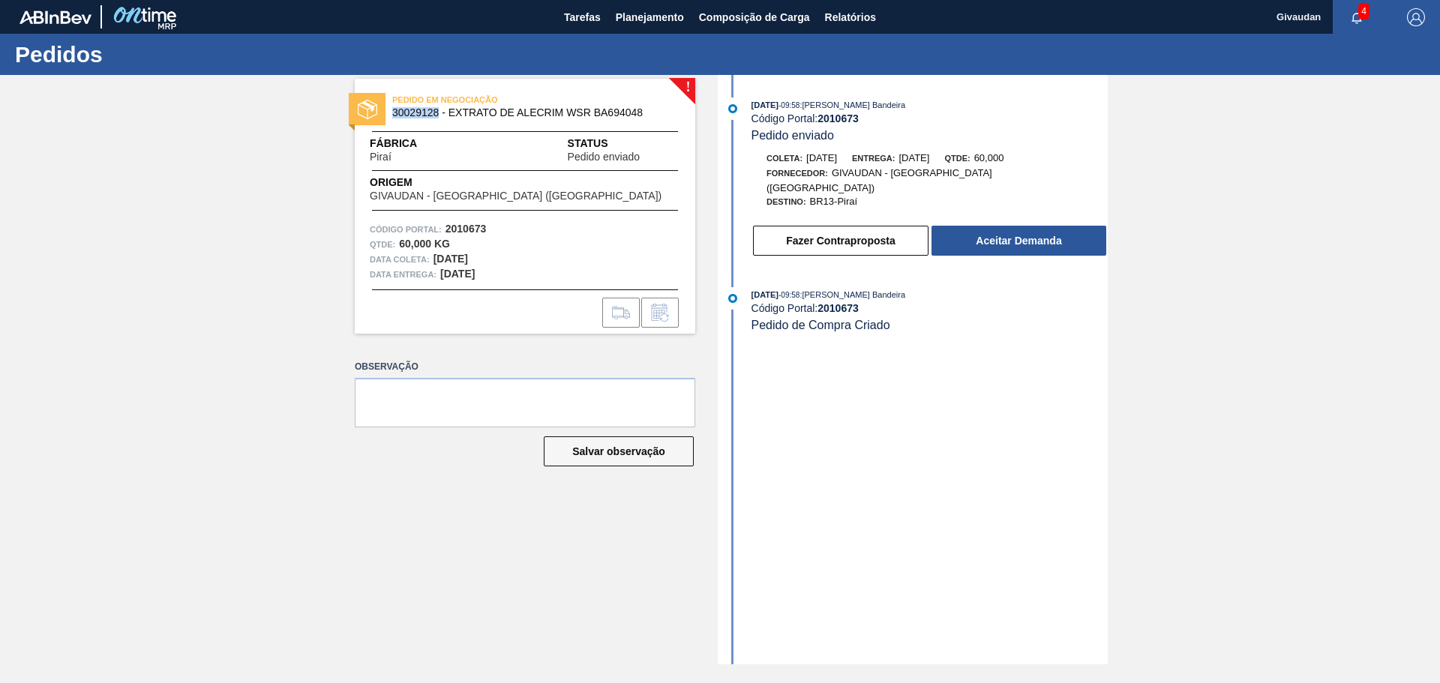
copy span "30029128"
click at [984, 232] on button "Aceitar Demanda" at bounding box center [1018, 241] width 175 height 30
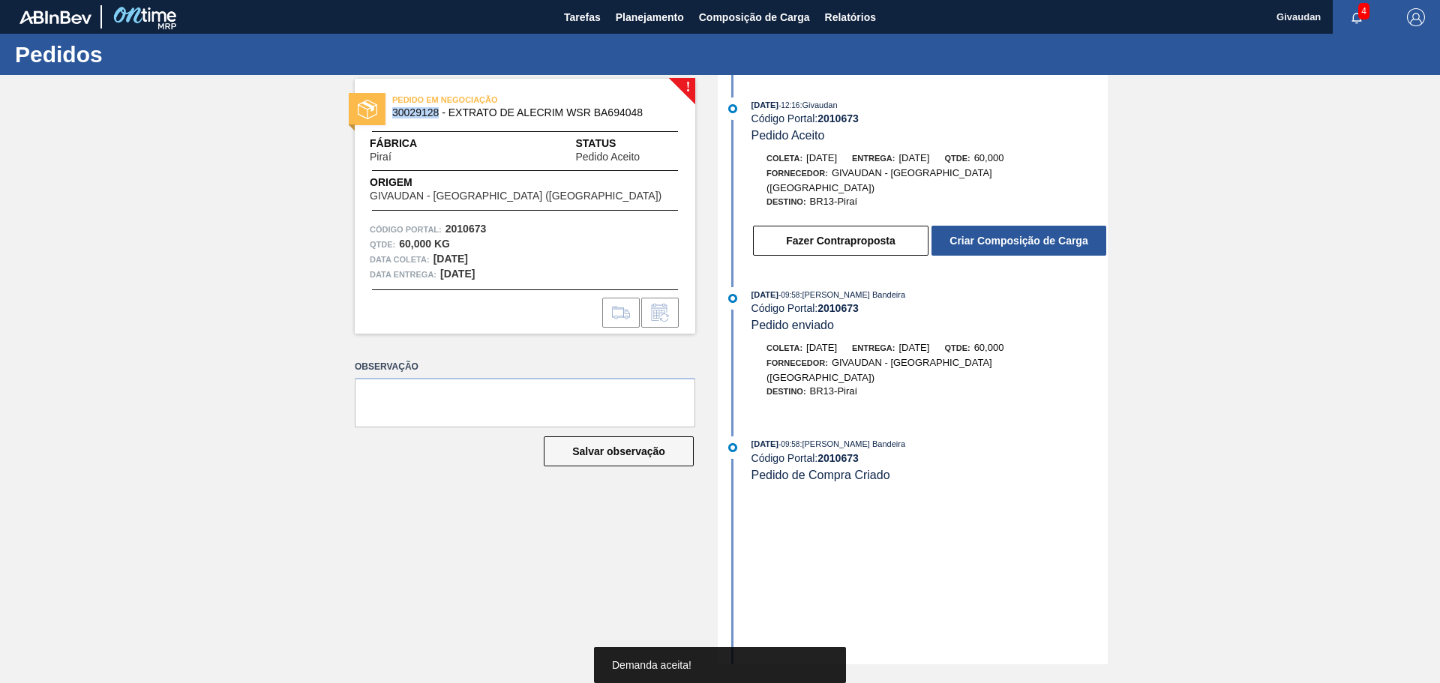
click at [984, 232] on button "Criar Composição de Carga" at bounding box center [1018, 241] width 175 height 30
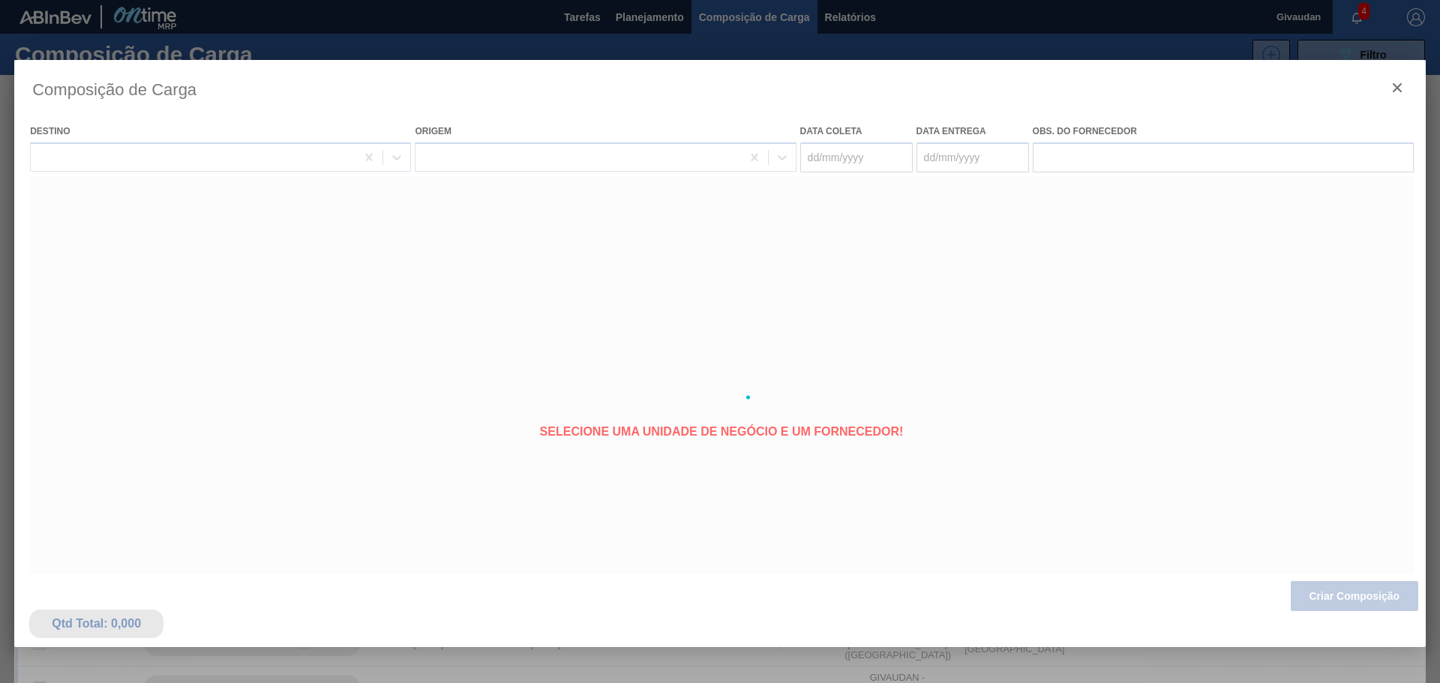
type coleta "[DATE]"
type entrega "[DATE]"
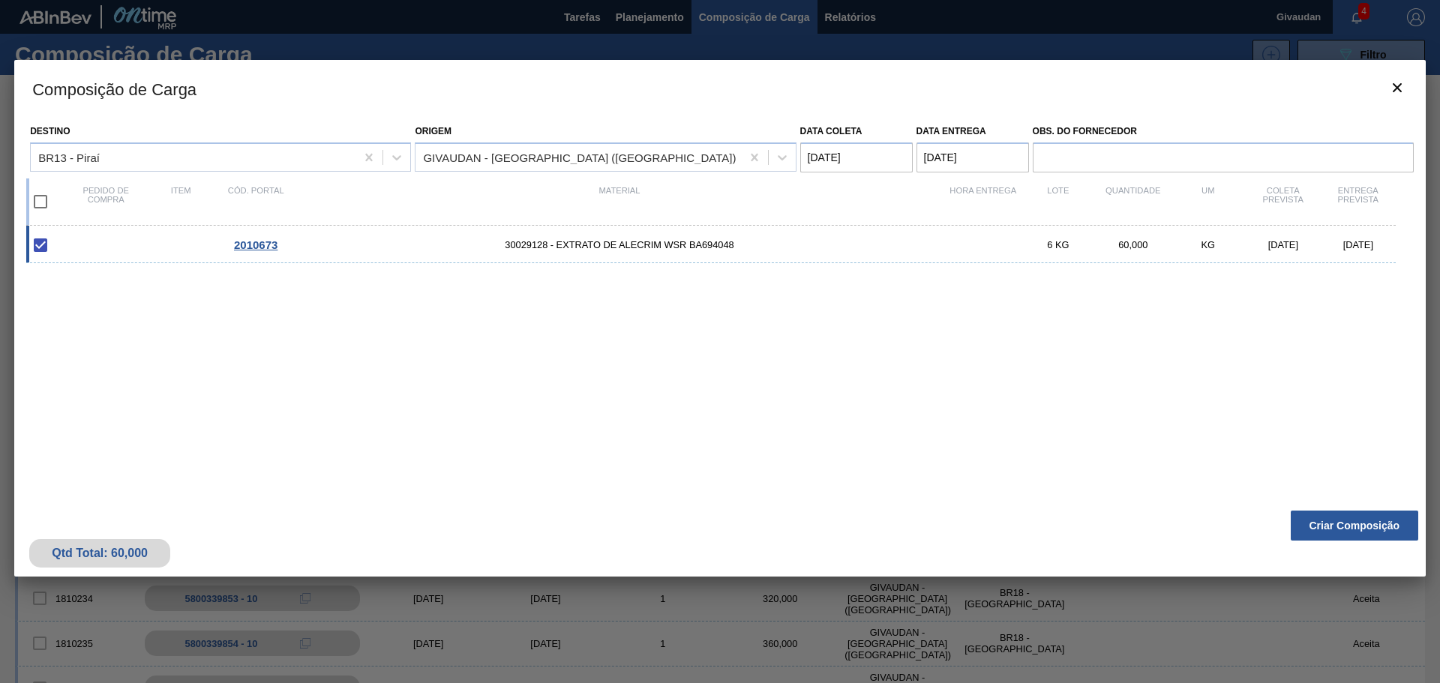
click at [272, 244] on span "2010673" at bounding box center [255, 244] width 43 height 13
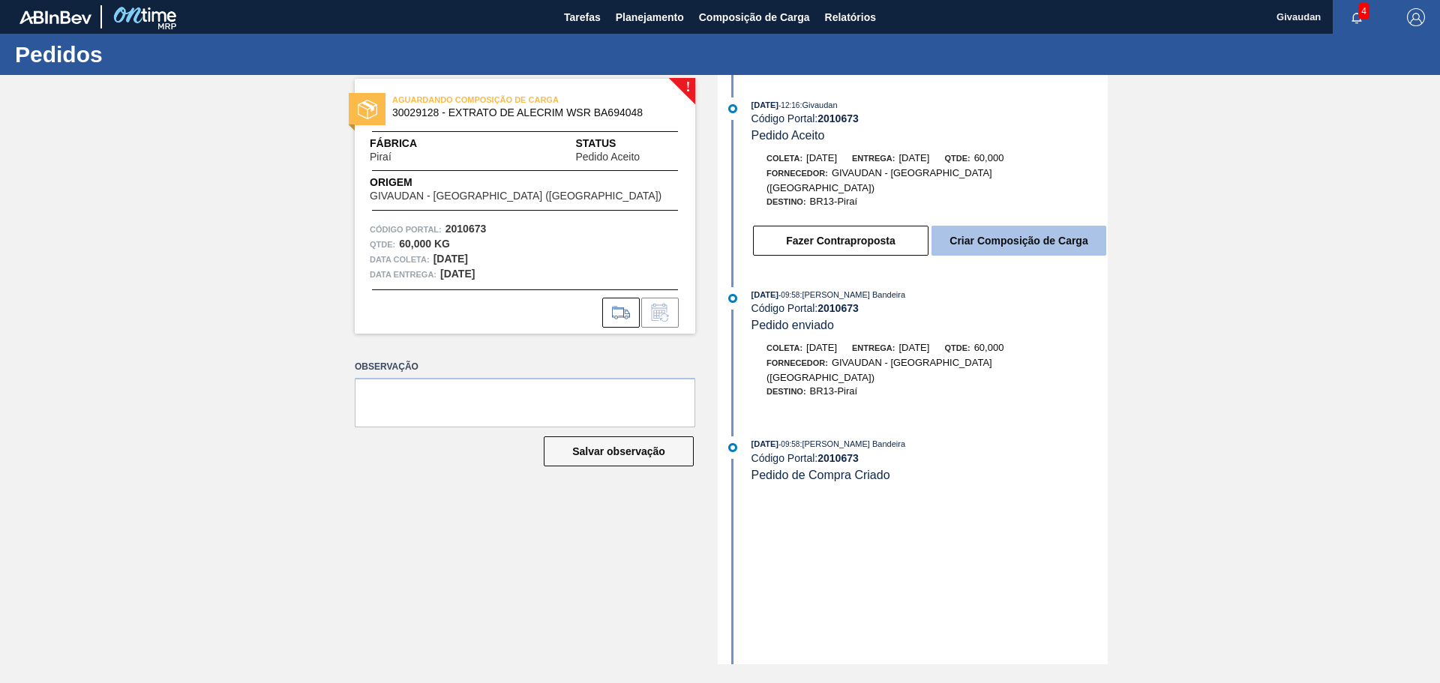
click at [978, 232] on button "Criar Composição de Carga" at bounding box center [1018, 241] width 175 height 30
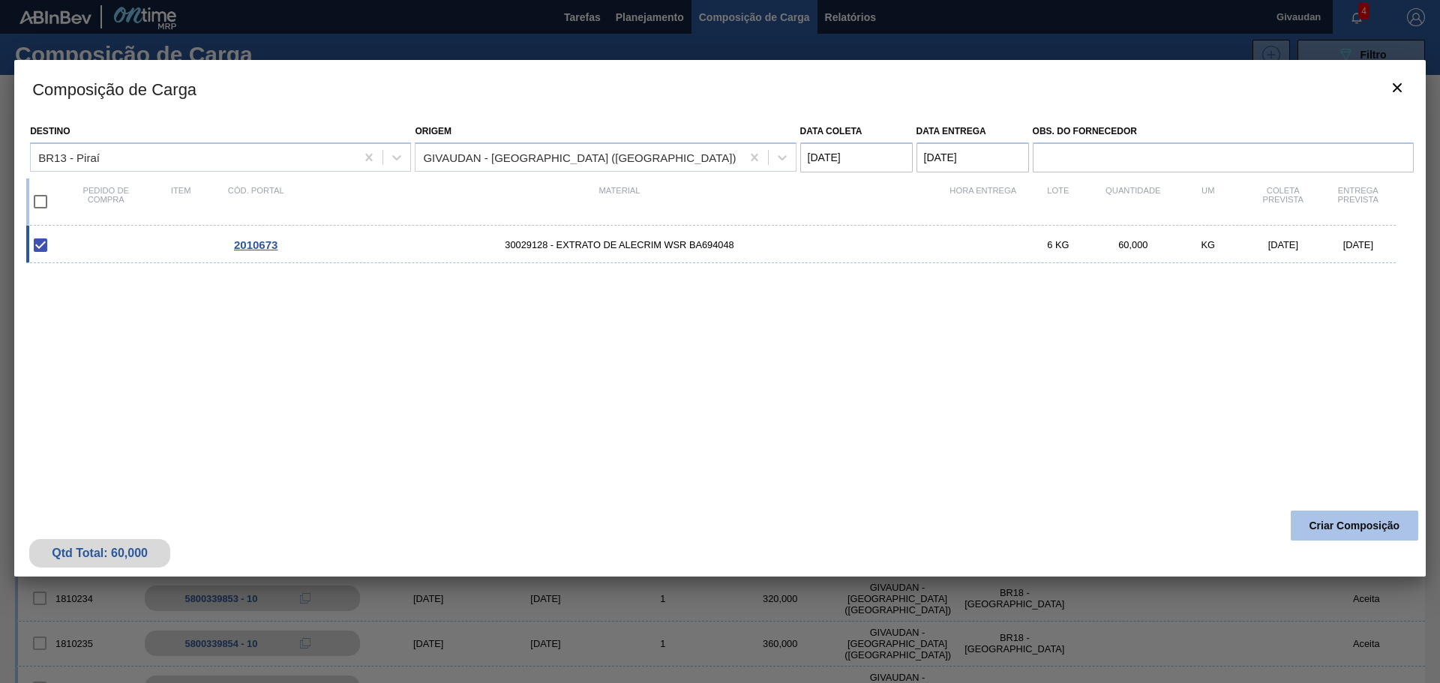
click at [1358, 533] on button "Criar Composição" at bounding box center [1354, 526] width 127 height 30
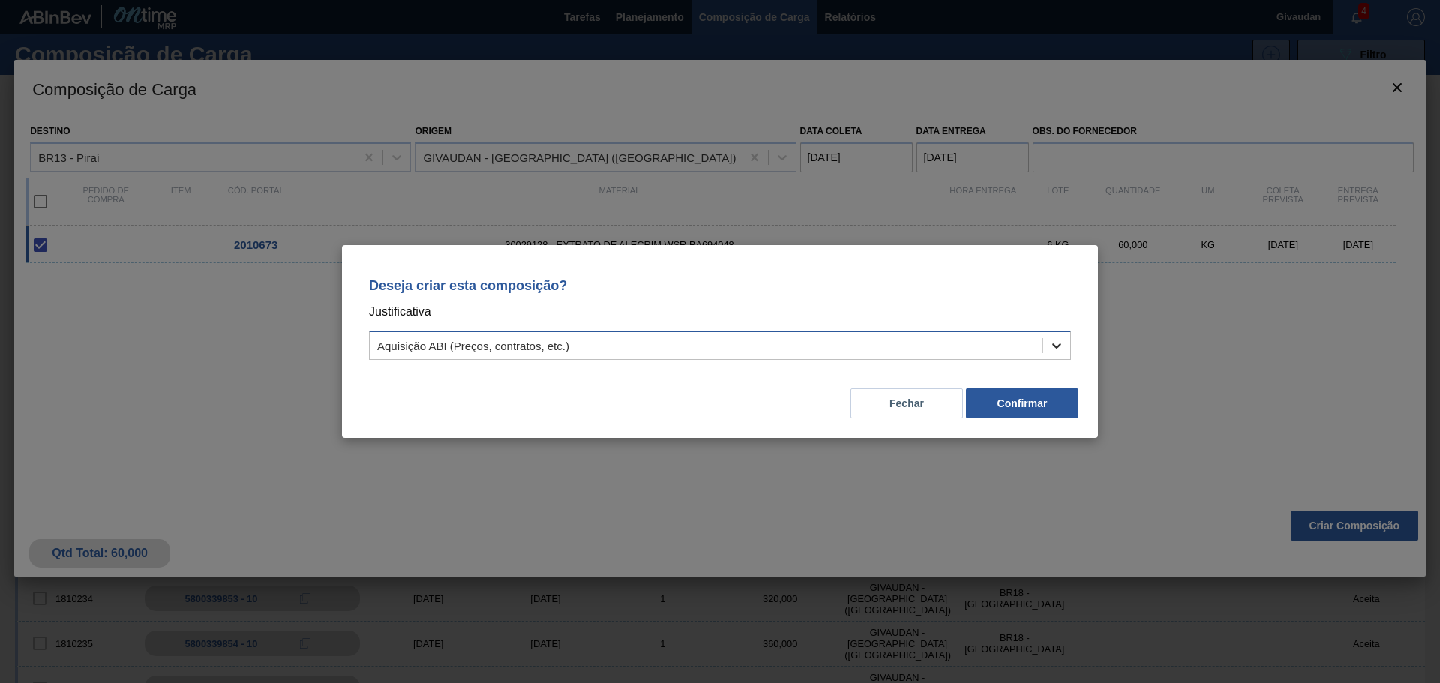
click at [1045, 352] on div at bounding box center [1056, 345] width 27 height 27
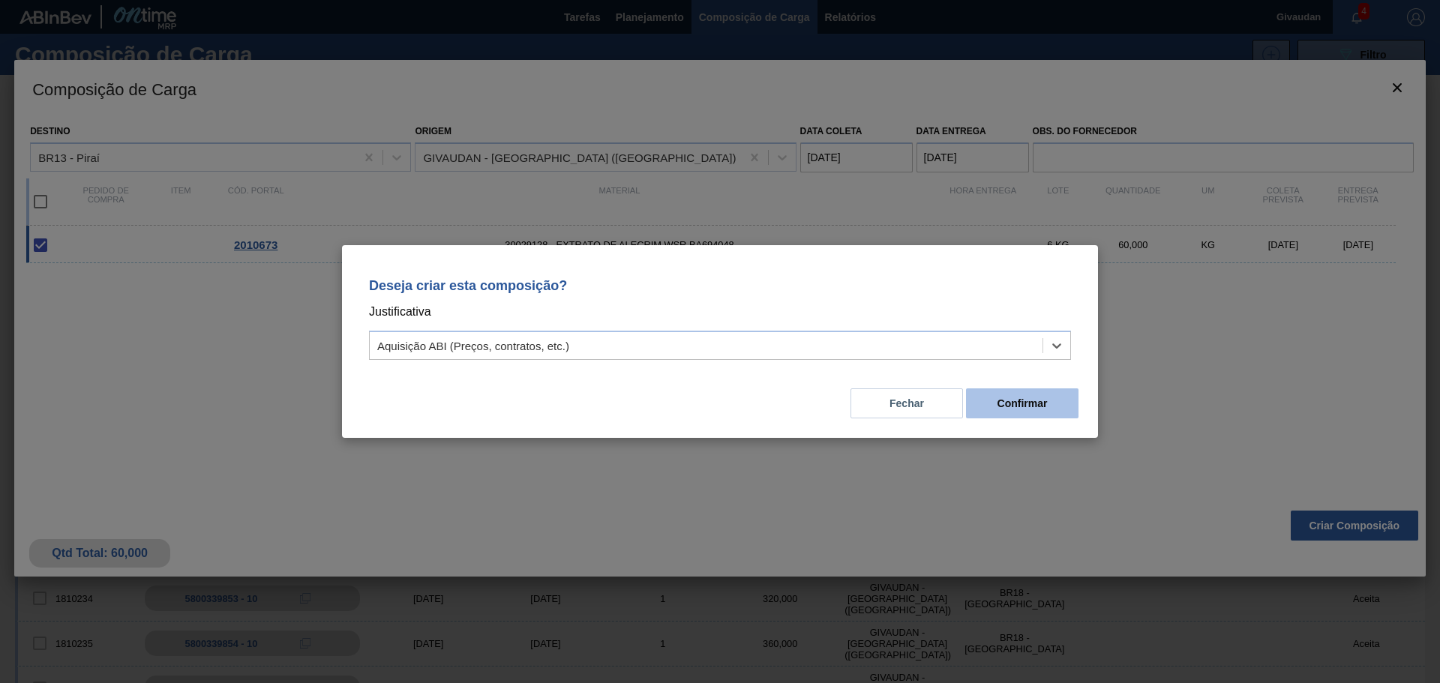
drag, startPoint x: 1045, startPoint y: 352, endPoint x: 1046, endPoint y: 402, distance: 50.2
click at [1046, 402] on button "Confirmar" at bounding box center [1022, 403] width 112 height 30
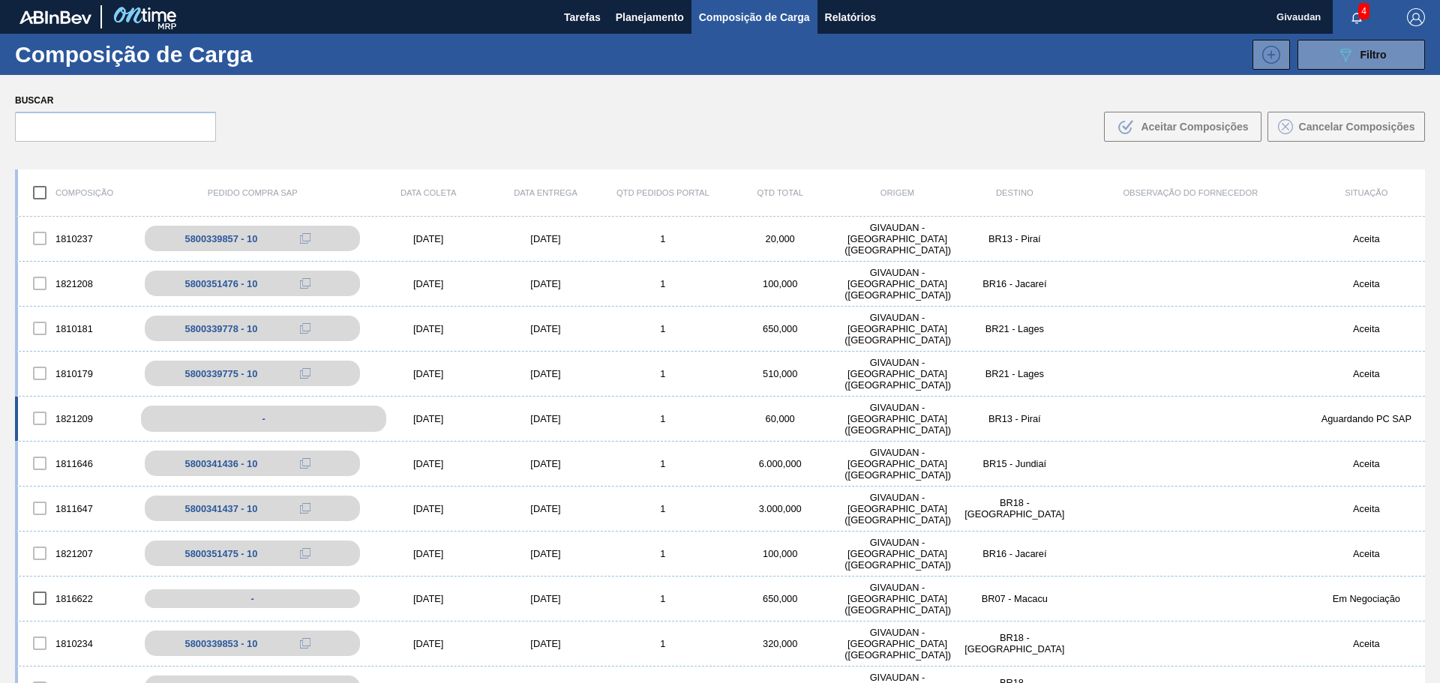
click at [235, 424] on div "-" at bounding box center [263, 419] width 245 height 26
click at [410, 423] on div "[DATE]" at bounding box center [428, 418] width 117 height 11
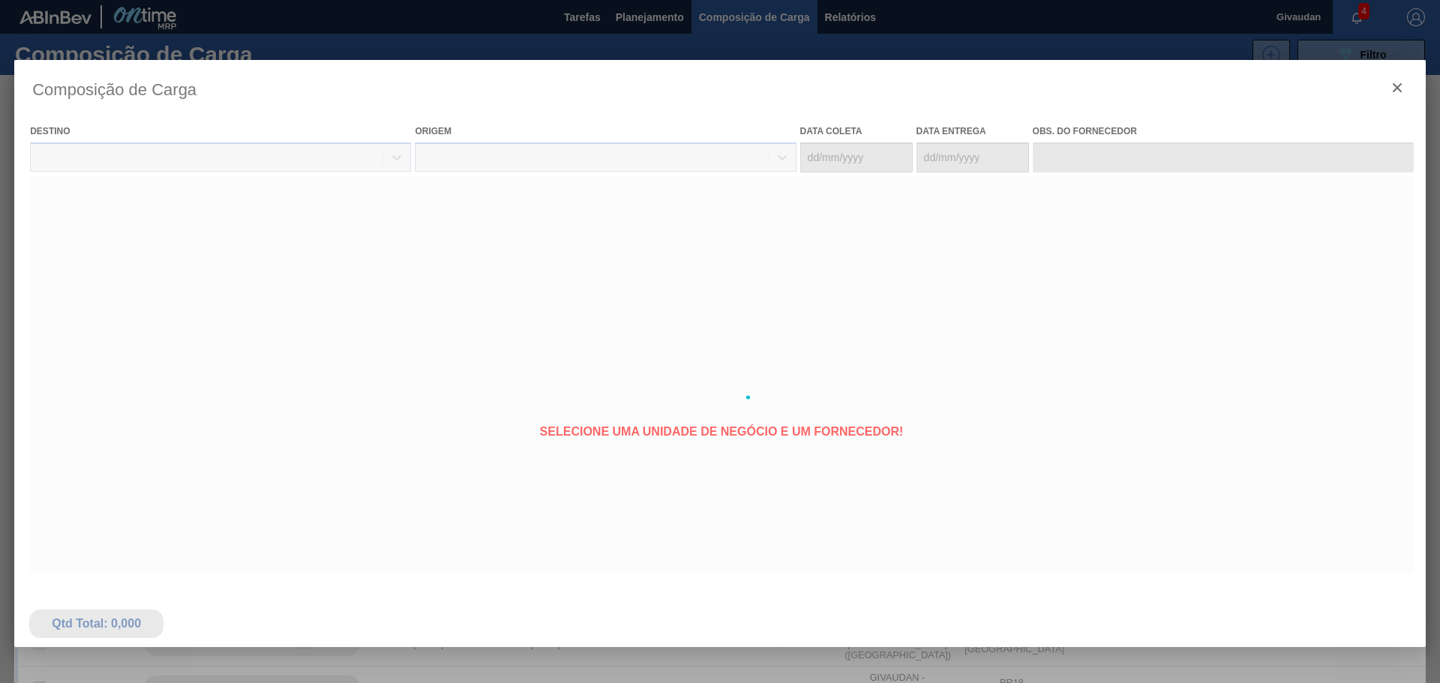
type coleta "[DATE]"
type entrega "[DATE]"
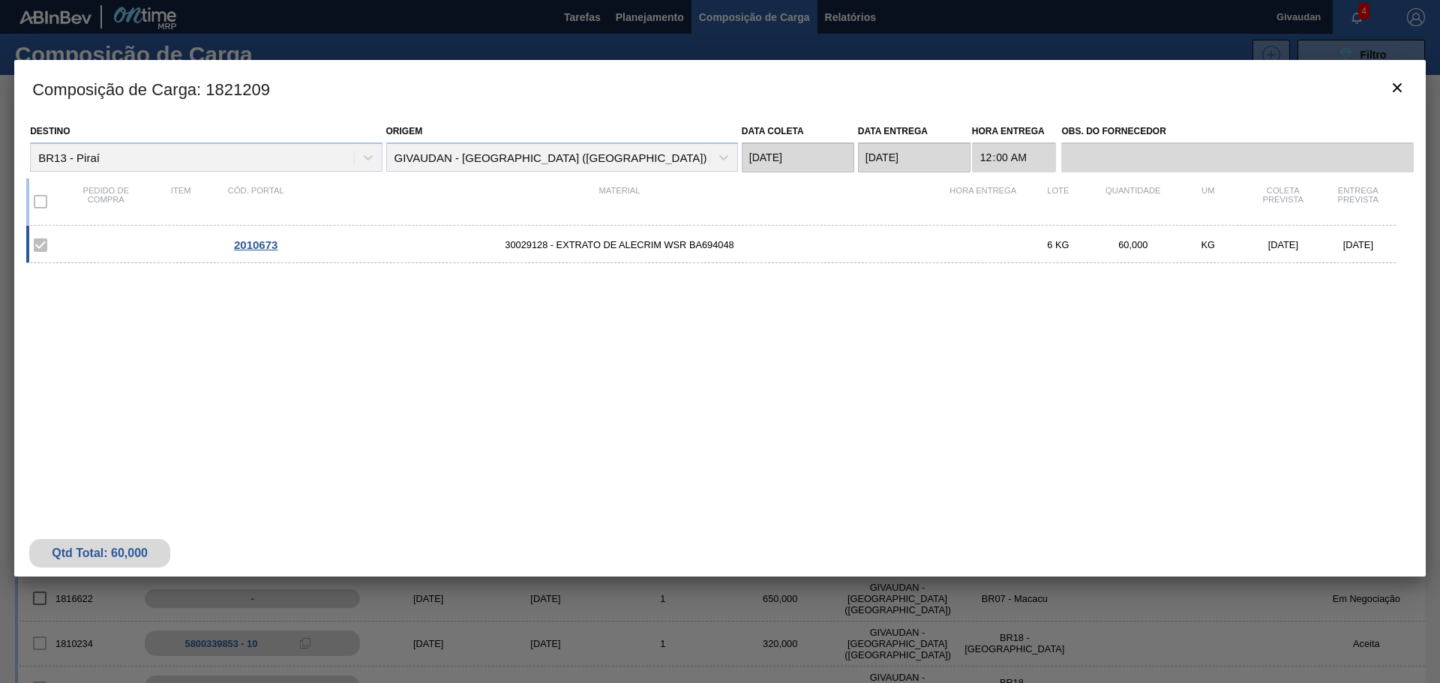
click at [261, 243] on span "2010673" at bounding box center [255, 244] width 43 height 13
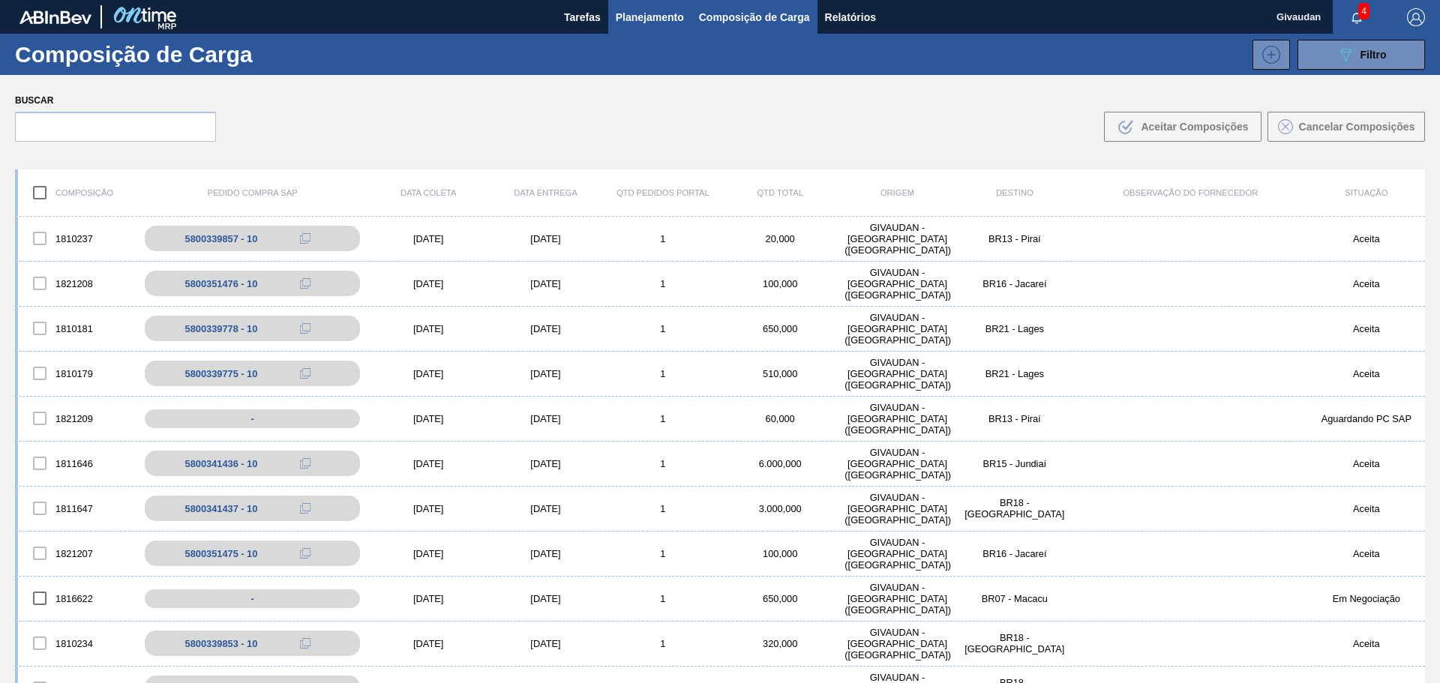
click at [683, 20] on button "Planejamento" at bounding box center [649, 17] width 83 height 34
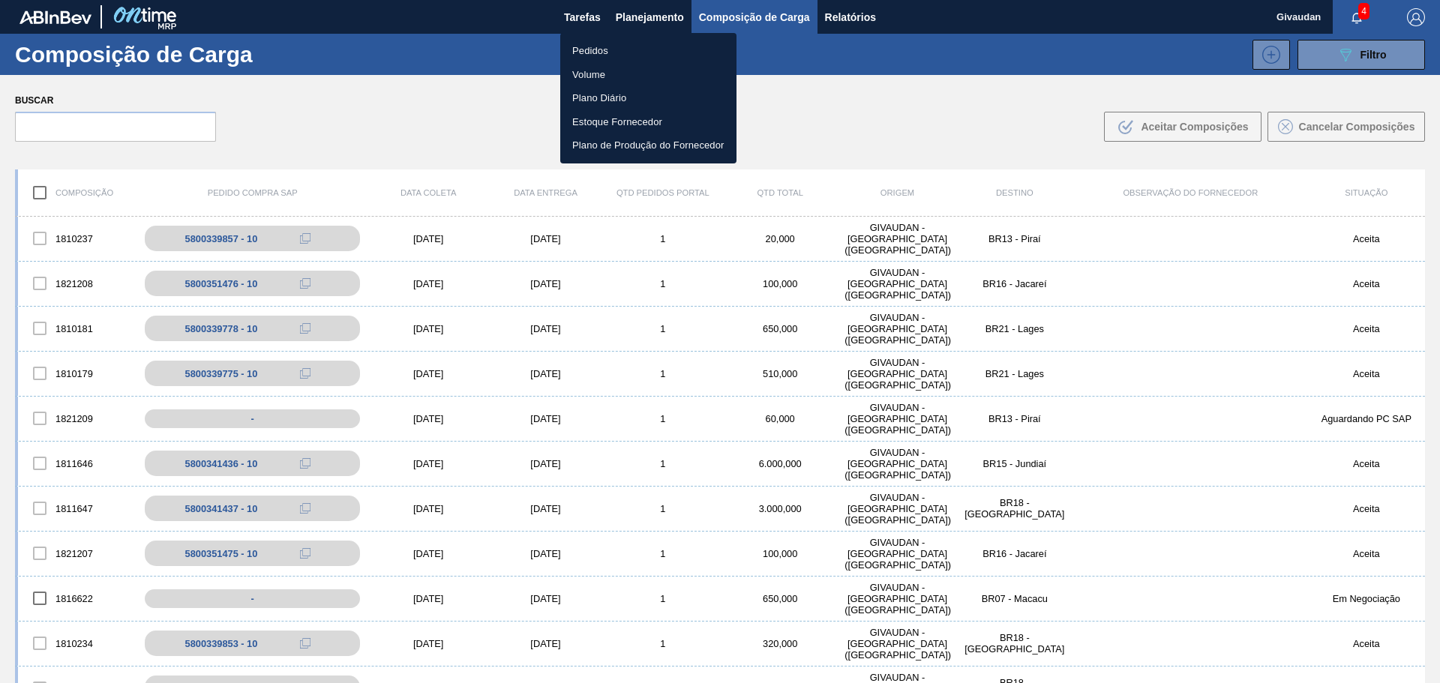
click at [610, 53] on li "Pedidos" at bounding box center [648, 51] width 176 height 24
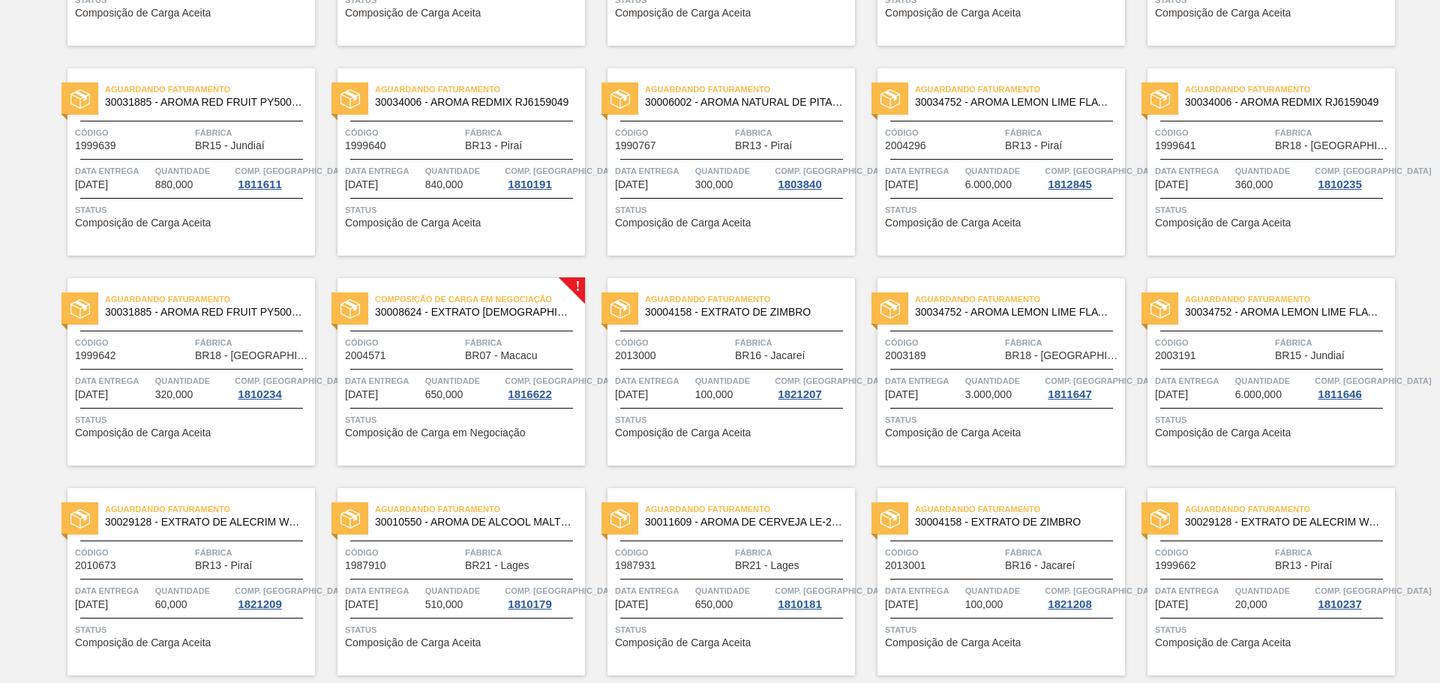
scroll to position [323, 0]
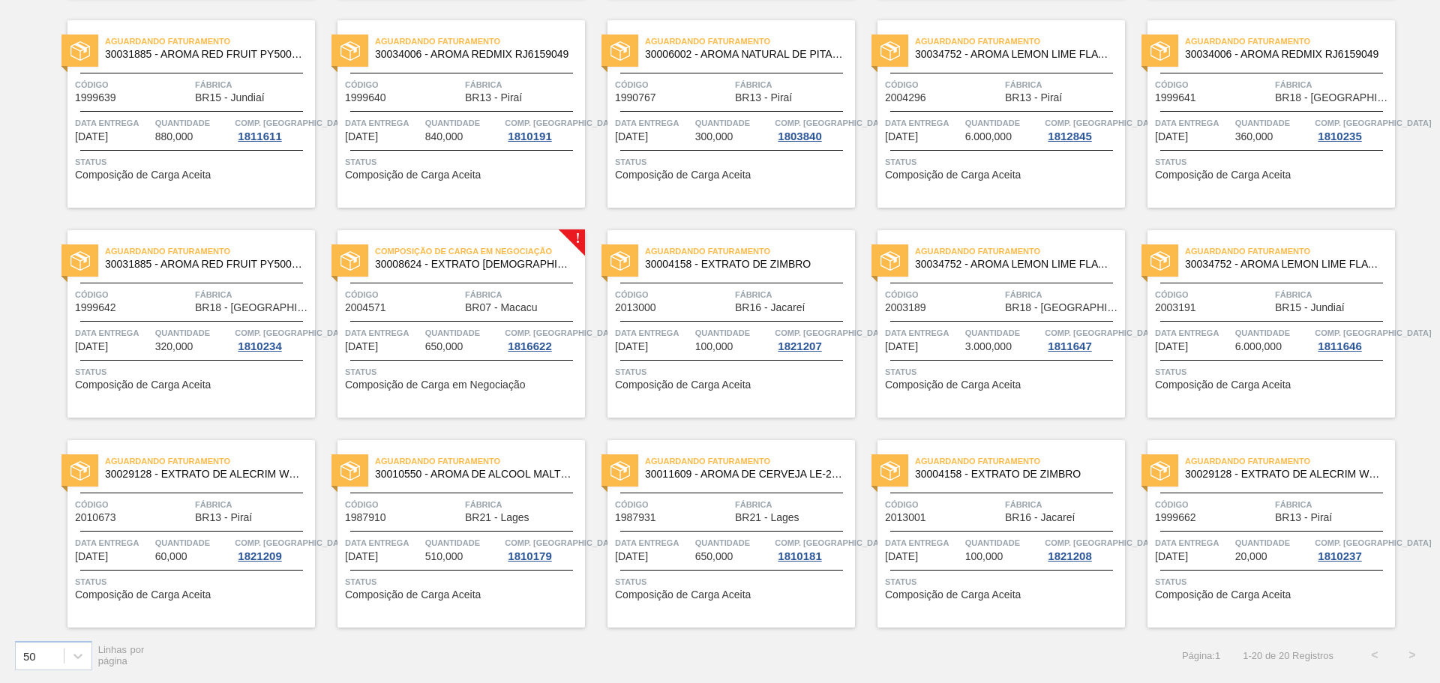
click at [171, 590] on span "Composição de Carga Aceita" at bounding box center [143, 594] width 136 height 11
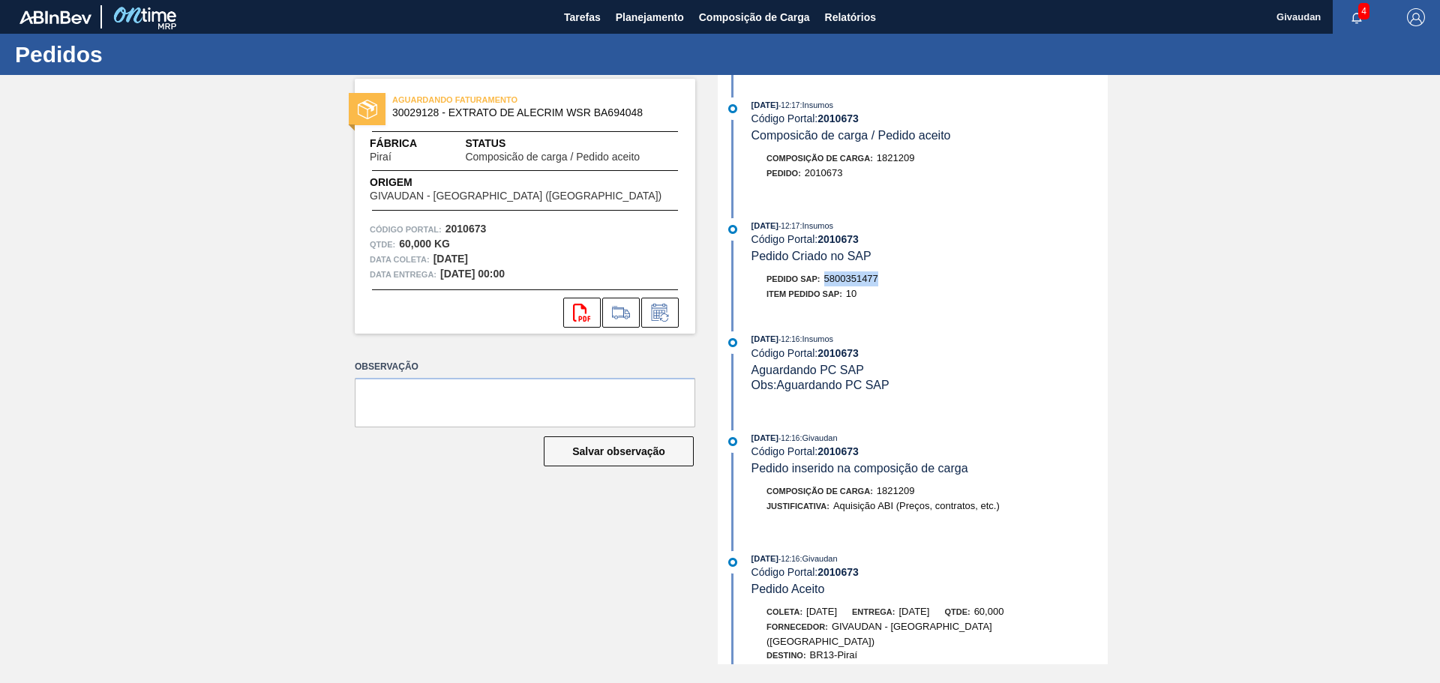
drag, startPoint x: 827, startPoint y: 277, endPoint x: 888, endPoint y: 285, distance: 61.2
click at [888, 285] on div "Pedido SAP: 5800351477" at bounding box center [929, 278] width 356 height 15
copy span "5800351477"
click at [628, 13] on span "Planejamento" at bounding box center [650, 17] width 68 height 18
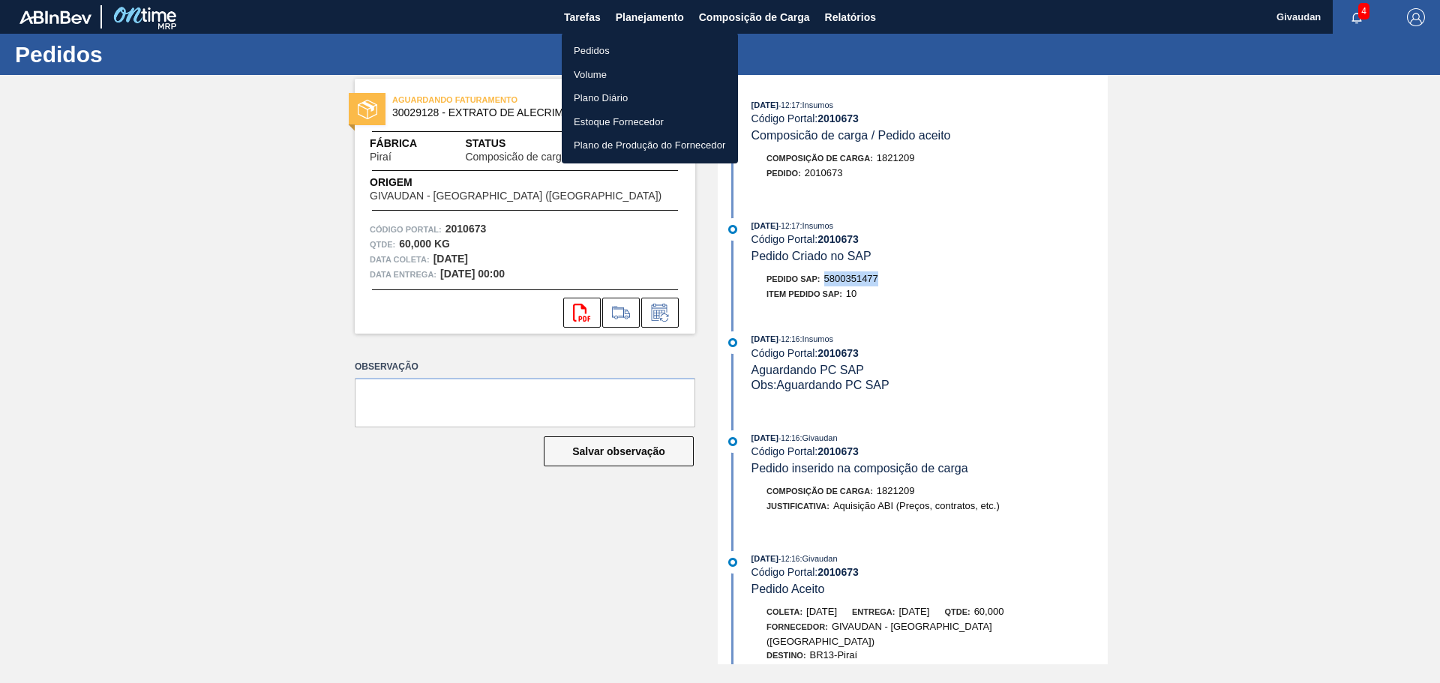
click at [609, 44] on li "Pedidos" at bounding box center [650, 51] width 176 height 24
